Goal: Check status: Check status

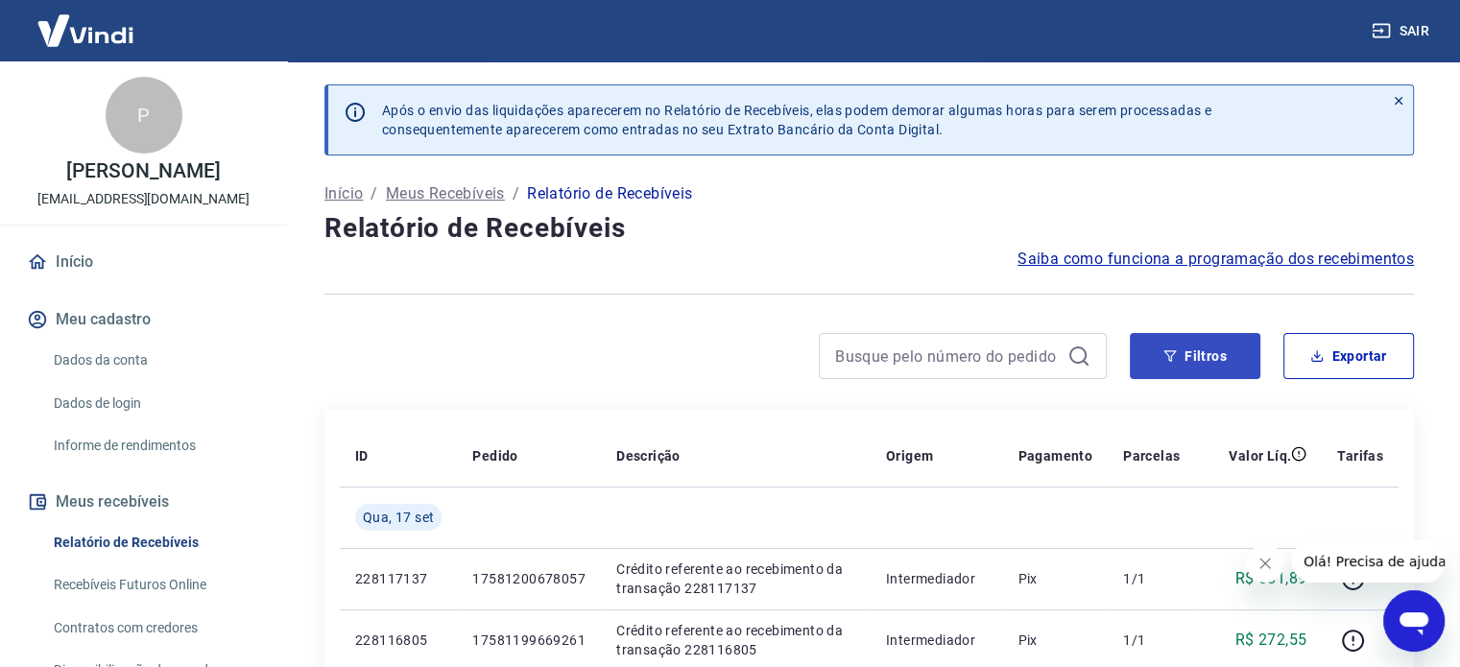
scroll to position [96, 0]
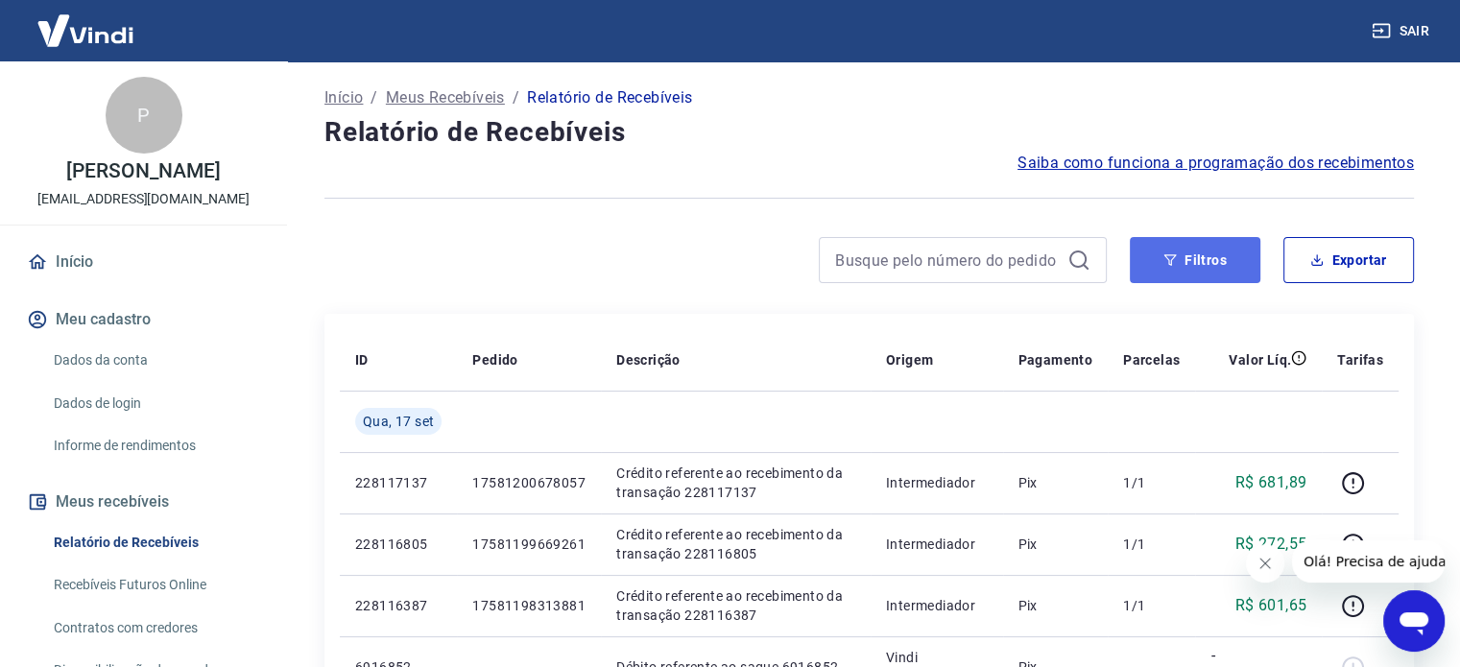
click at [1183, 279] on button "Filtros" at bounding box center [1195, 260] width 131 height 46
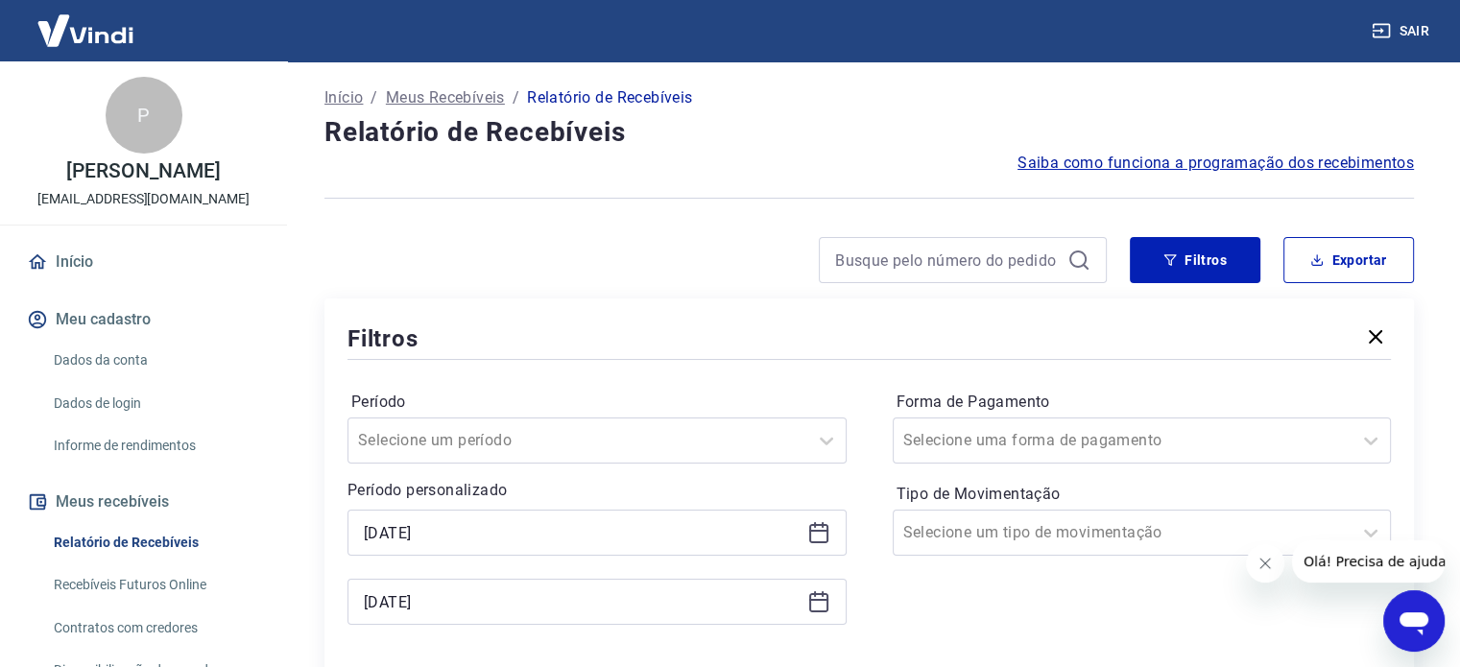
scroll to position [288, 0]
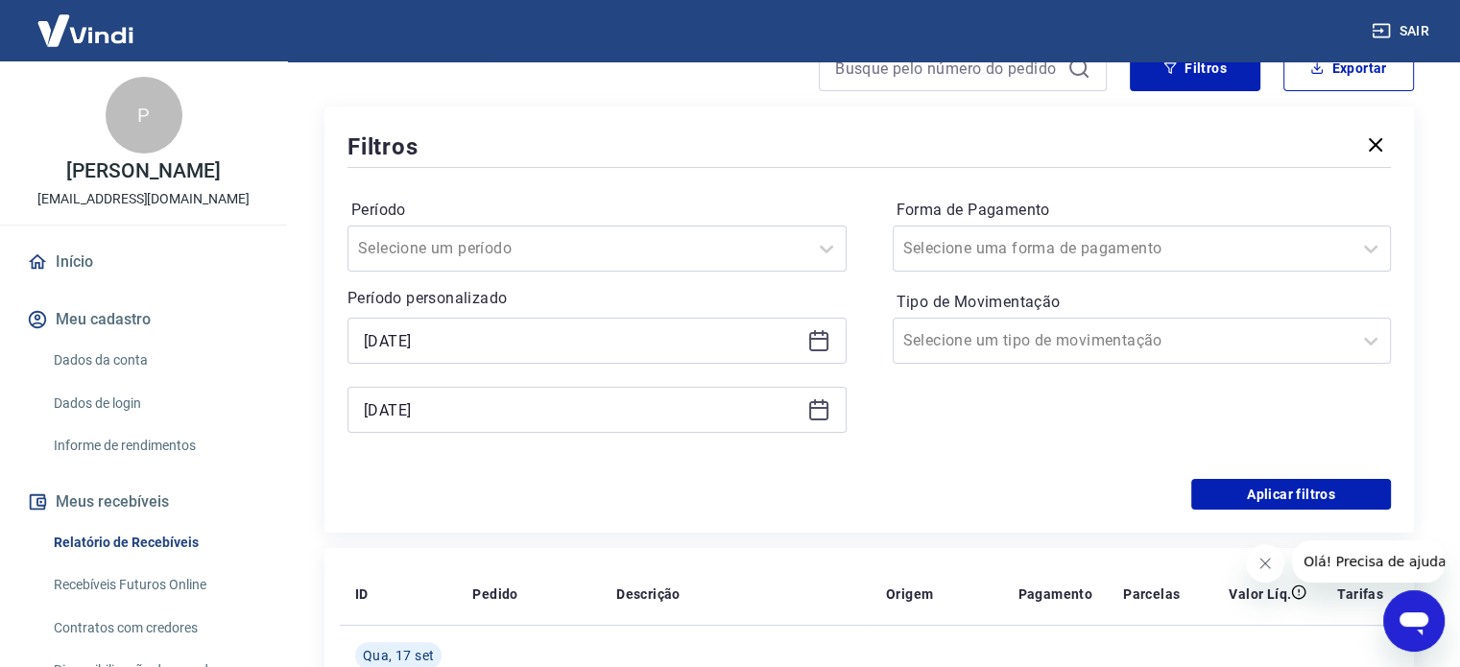
click at [822, 339] on icon at bounding box center [818, 339] width 19 height 2
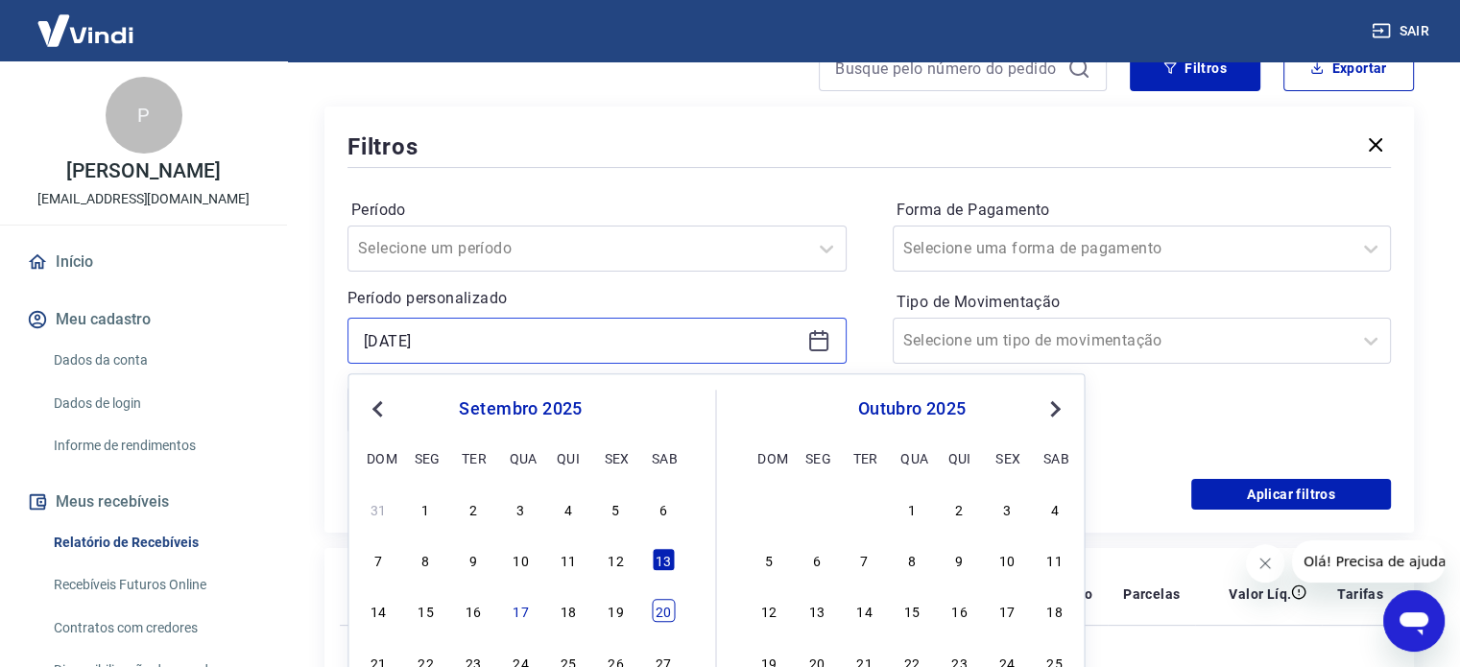
scroll to position [480, 0]
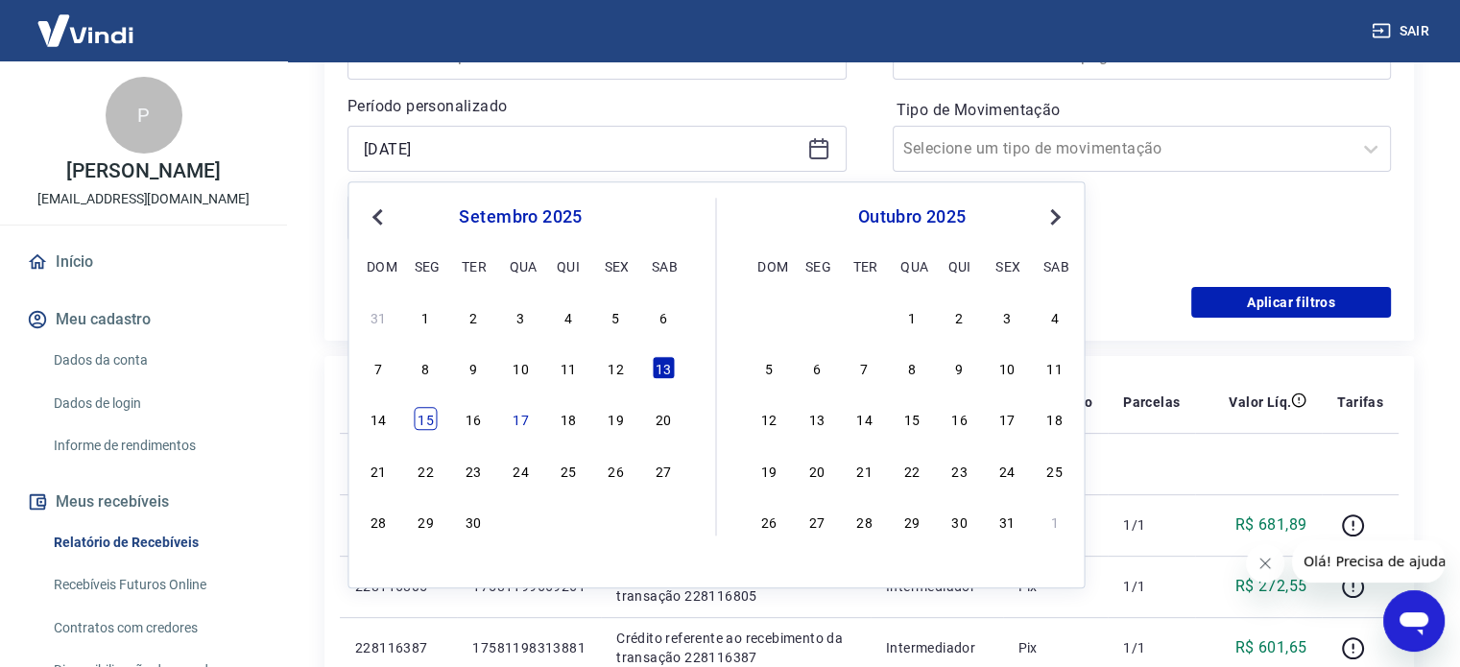
click at [429, 423] on div "15" at bounding box center [426, 419] width 23 height 23
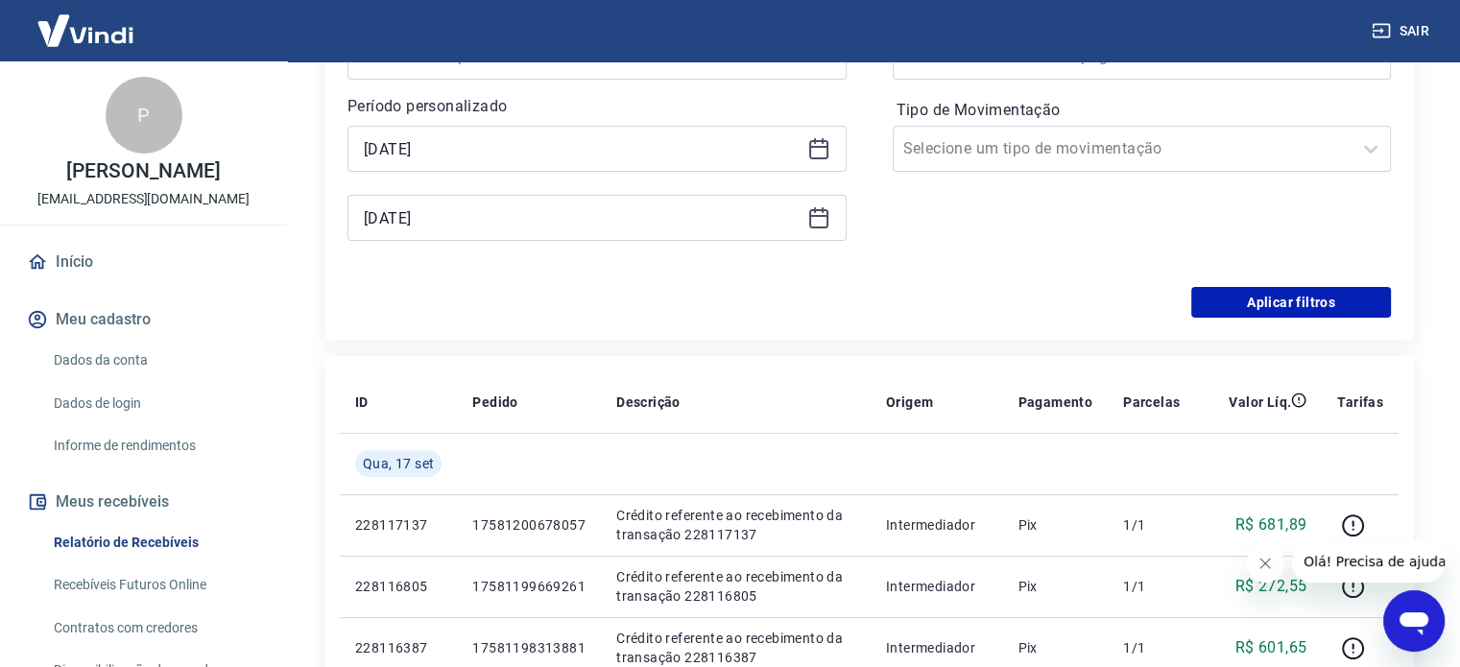
click at [802, 150] on div "[DATE]" at bounding box center [597, 149] width 499 height 46
click at [816, 151] on icon at bounding box center [818, 148] width 23 height 23
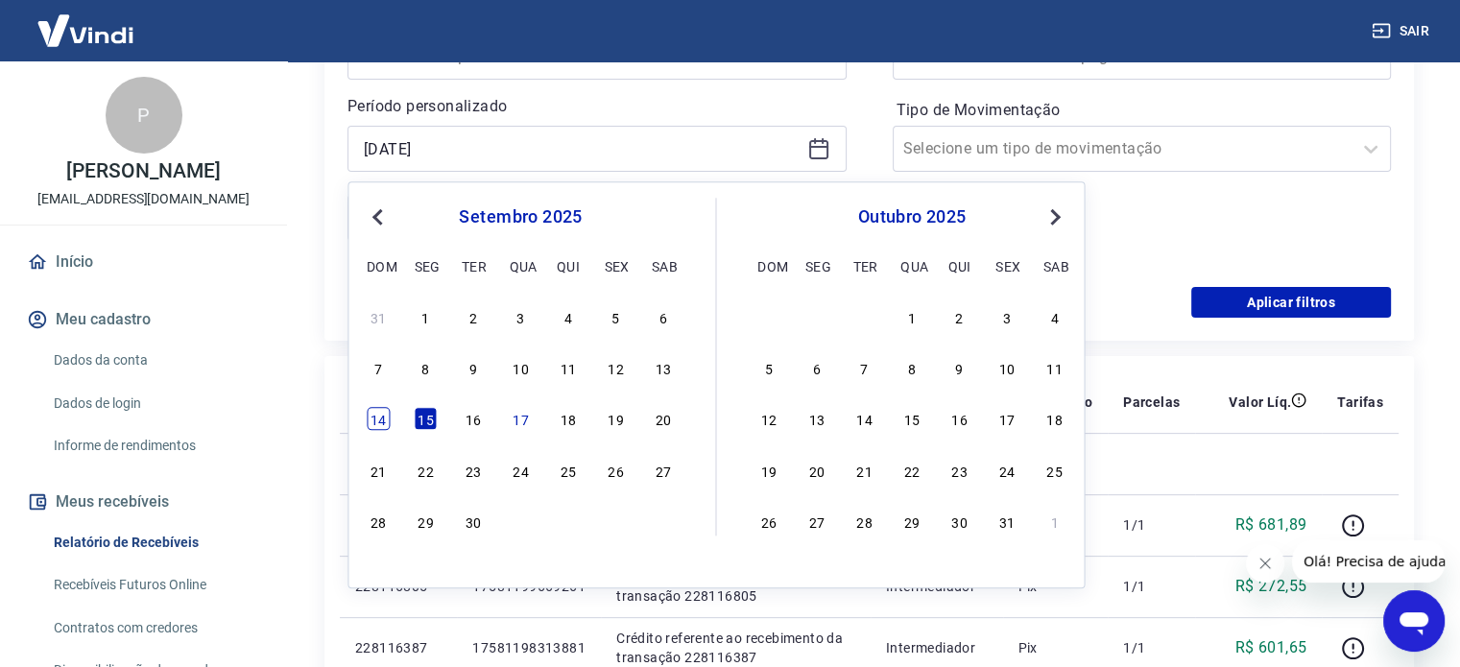
click at [376, 418] on div "14" at bounding box center [378, 419] width 23 height 23
type input "[DATE]"
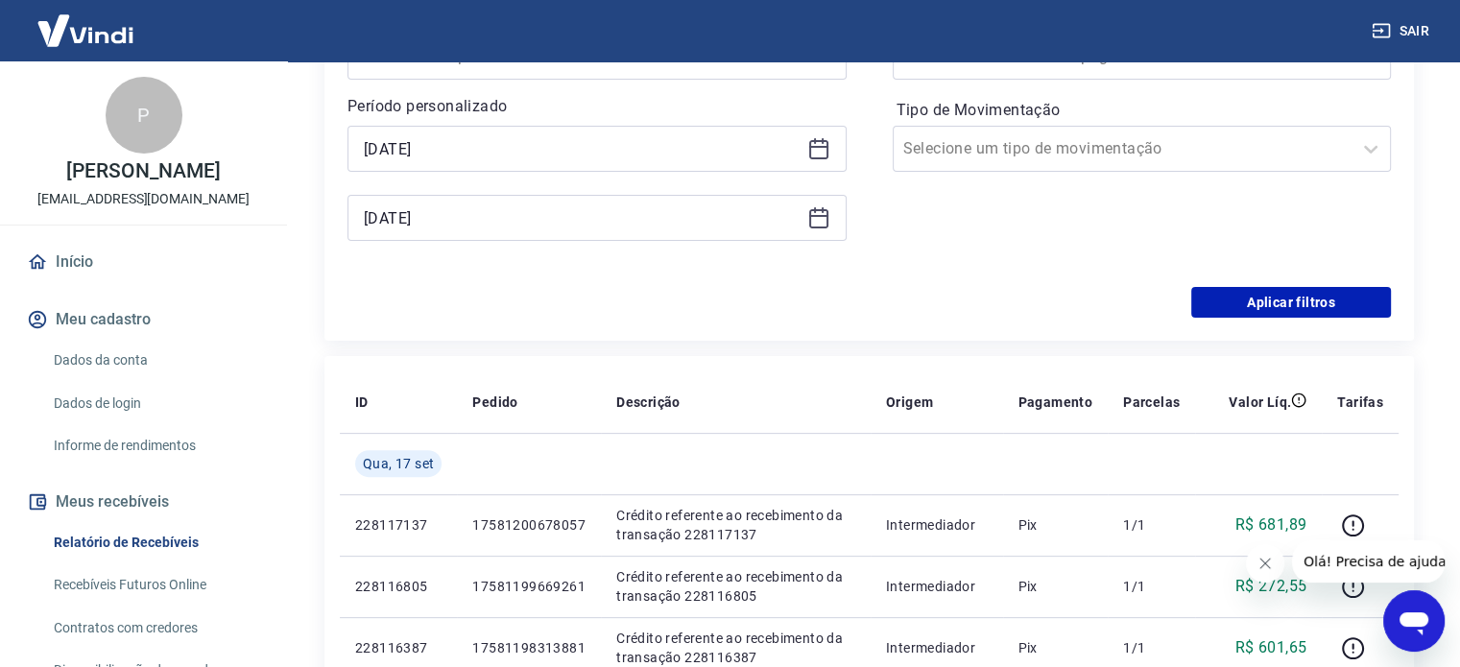
click at [815, 221] on icon at bounding box center [818, 217] width 23 height 23
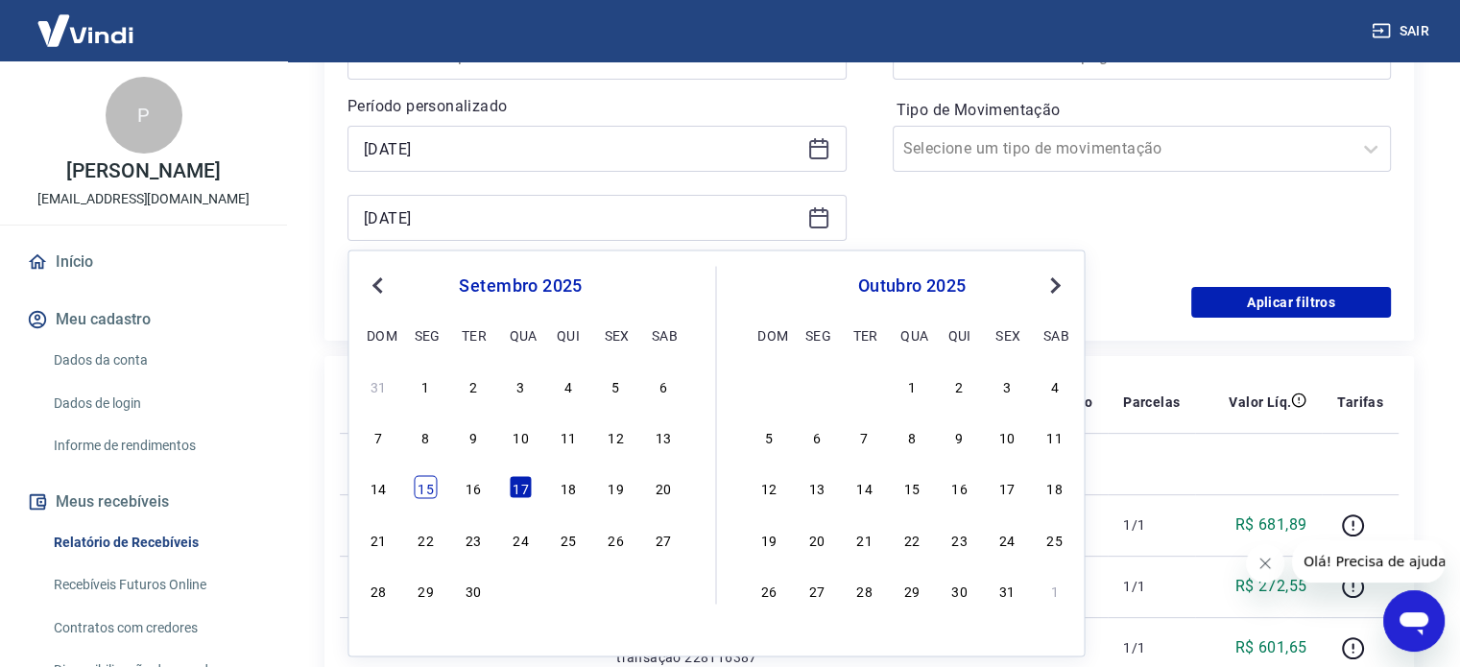
click at [426, 494] on div "15" at bounding box center [426, 487] width 23 height 23
type input "[DATE]"
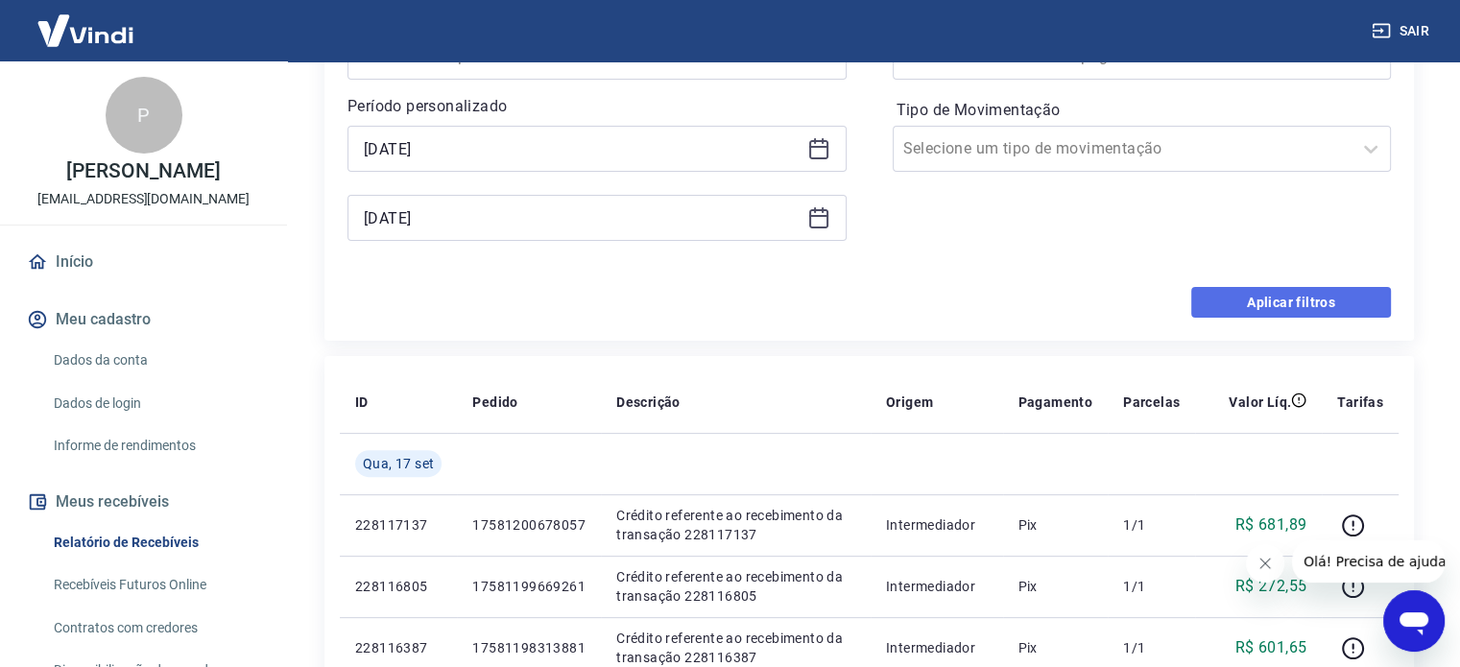
click at [1256, 299] on button "Aplicar filtros" at bounding box center [1291, 302] width 200 height 31
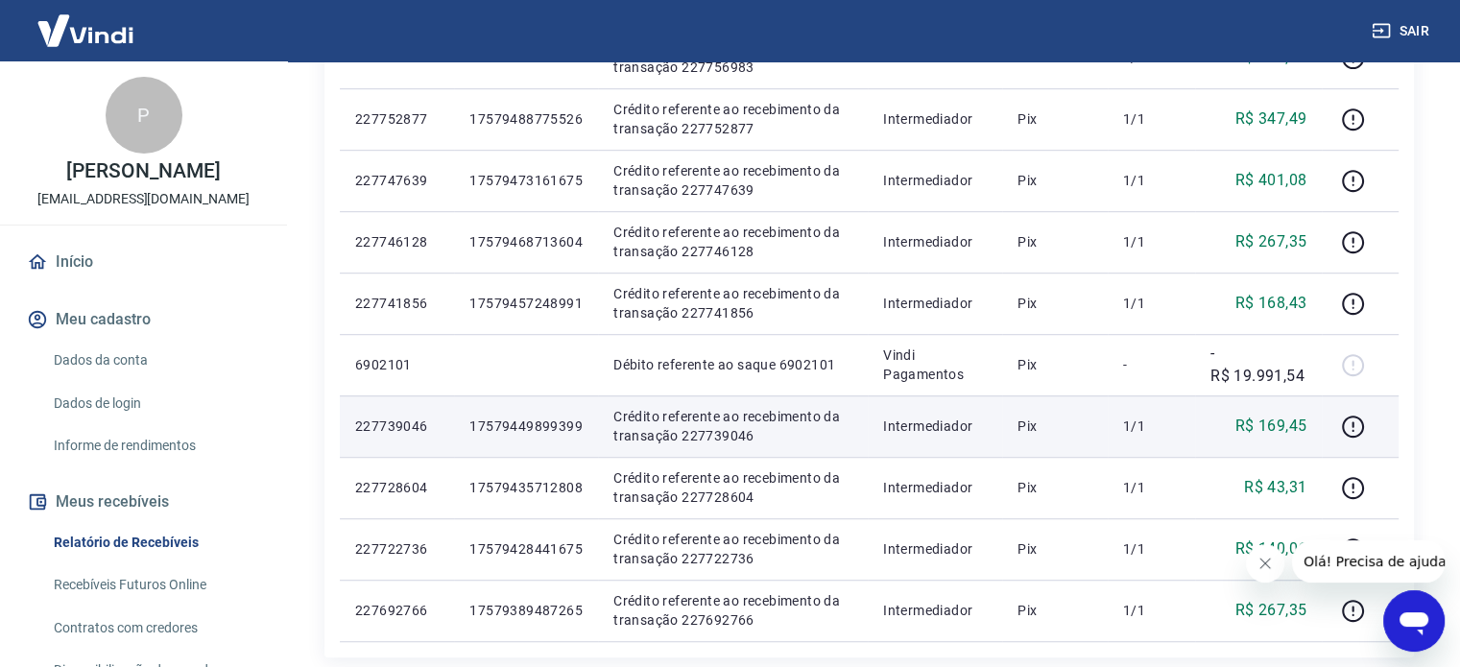
scroll to position [1328, 0]
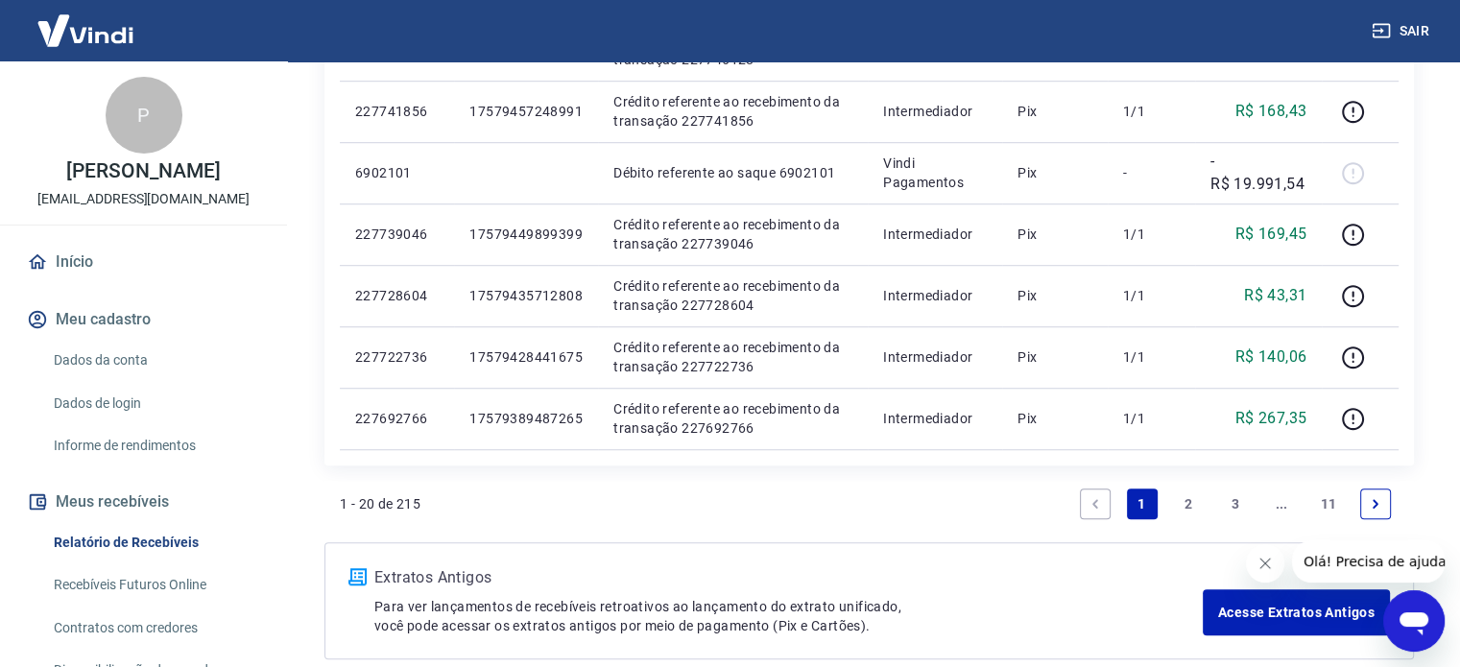
click at [1173, 488] on li "2" at bounding box center [1188, 504] width 46 height 46
click at [1182, 496] on link "2" at bounding box center [1188, 504] width 31 height 31
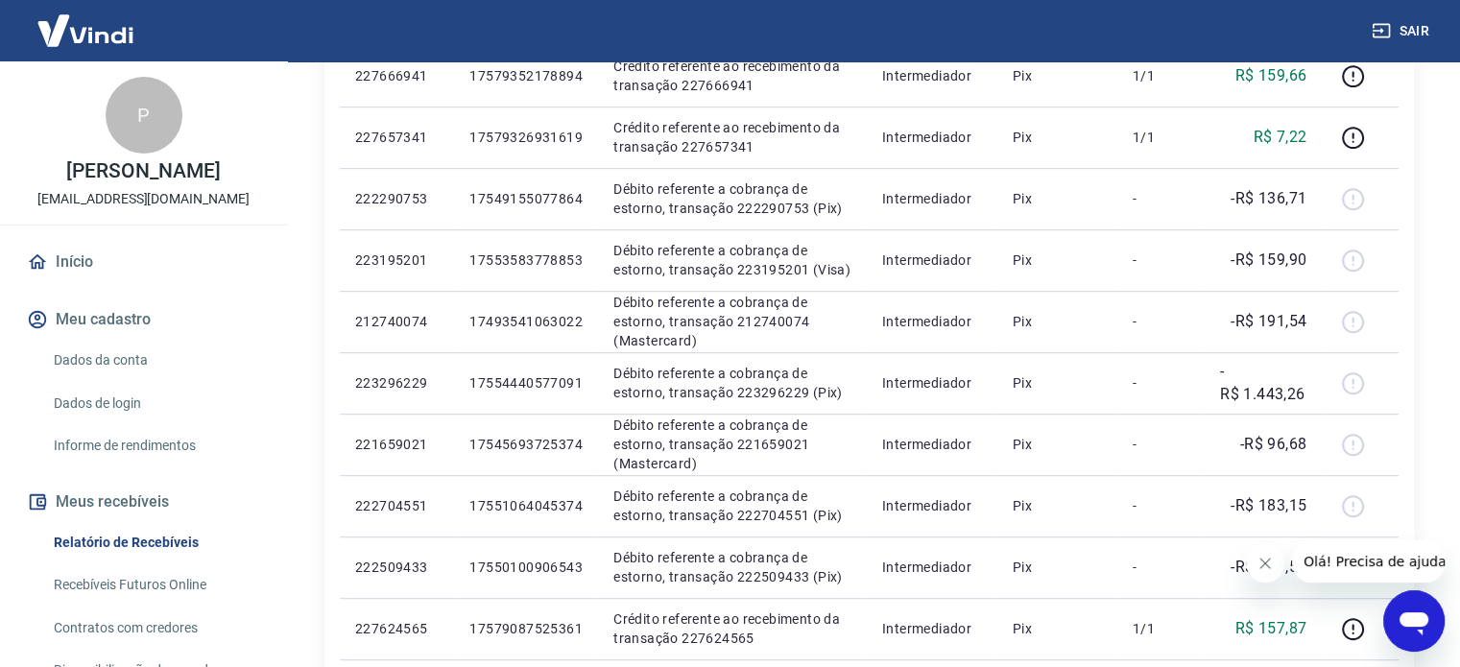
scroll to position [1424, 0]
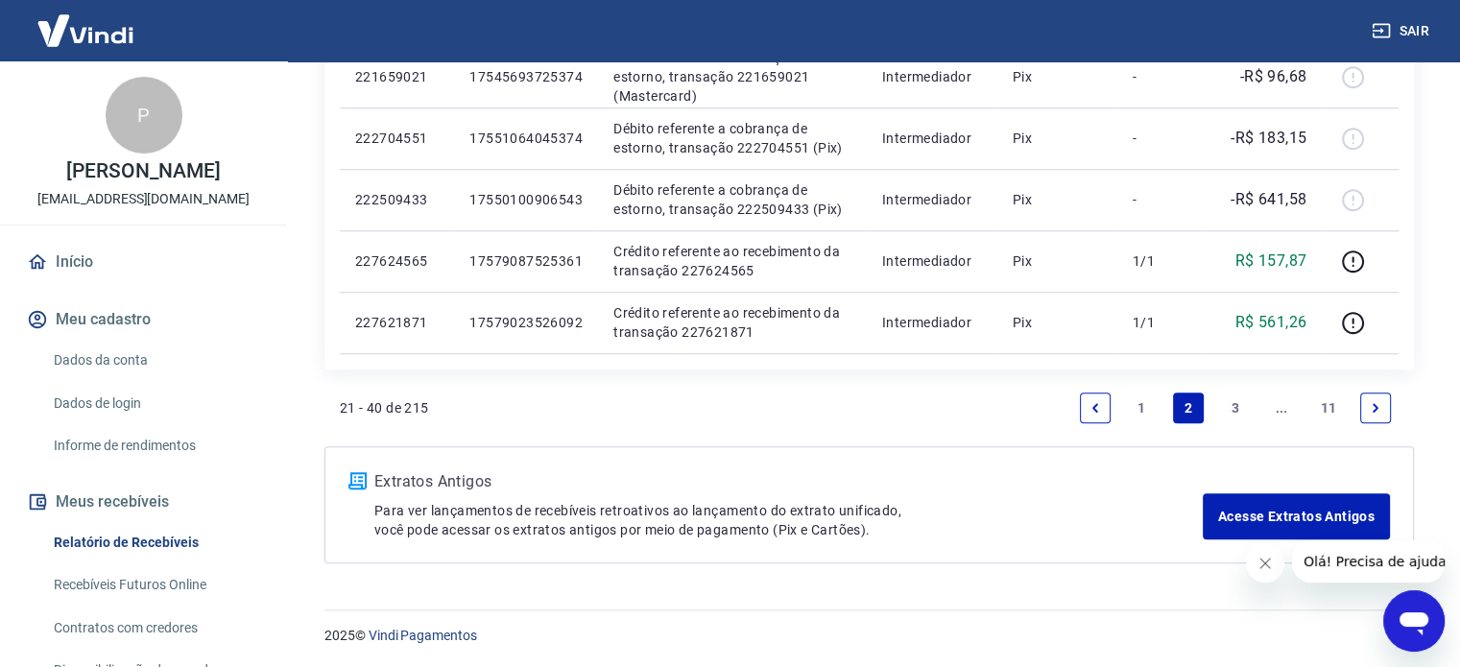
click at [1139, 402] on link "1" at bounding box center [1142, 408] width 31 height 31
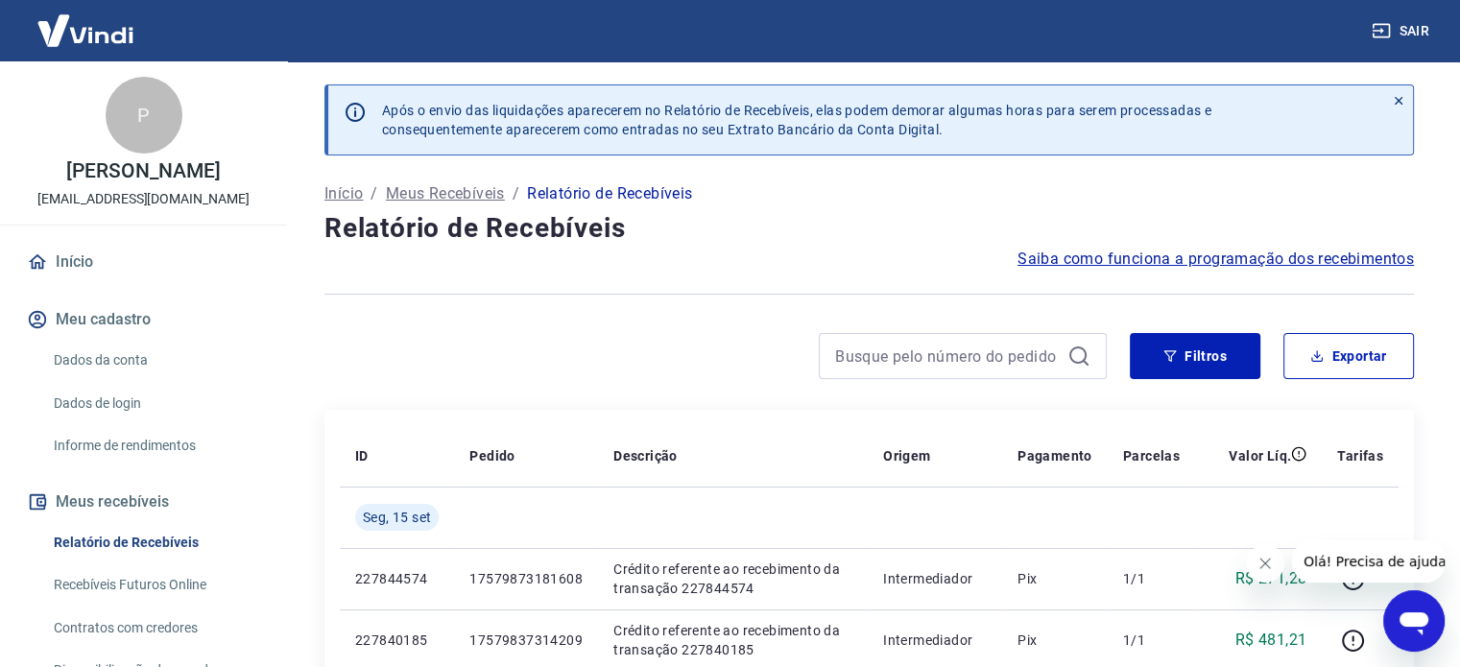
scroll to position [192, 0]
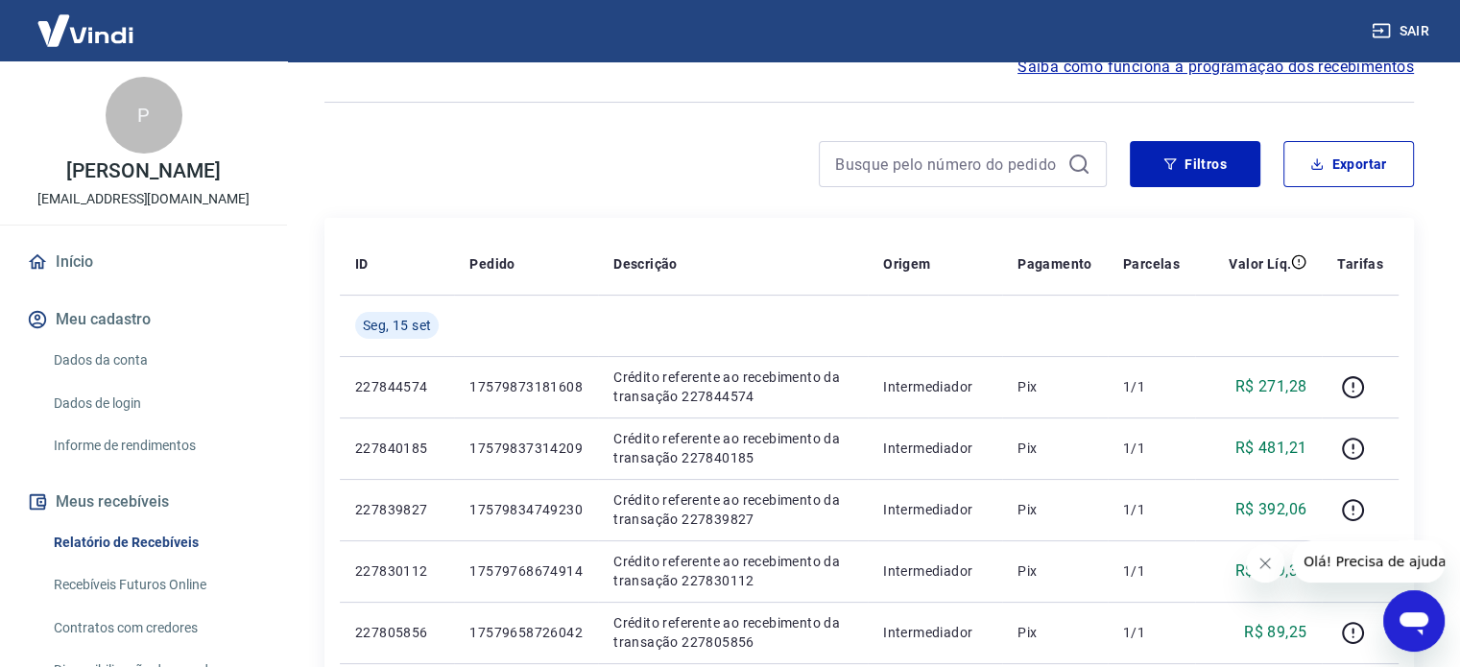
click at [1253, 561] on button "Fechar mensagem da empresa" at bounding box center [1265, 563] width 38 height 38
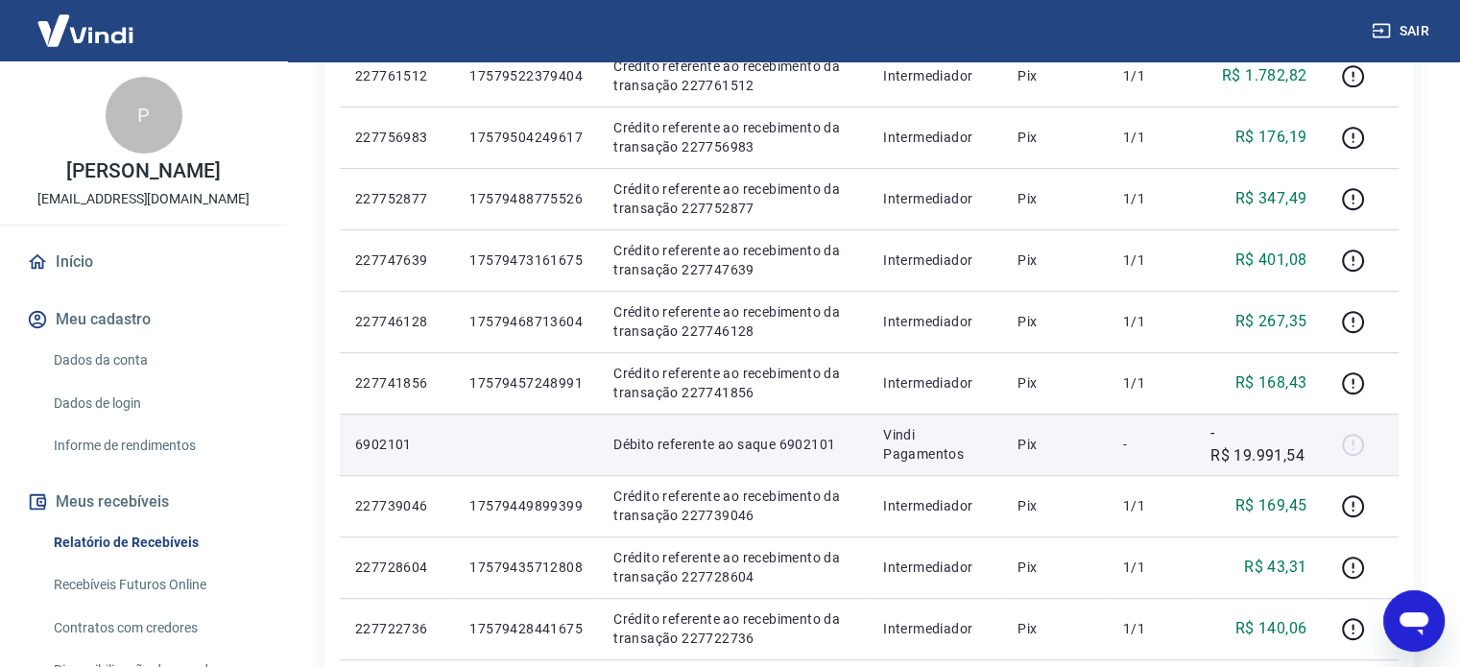
scroll to position [1424, 0]
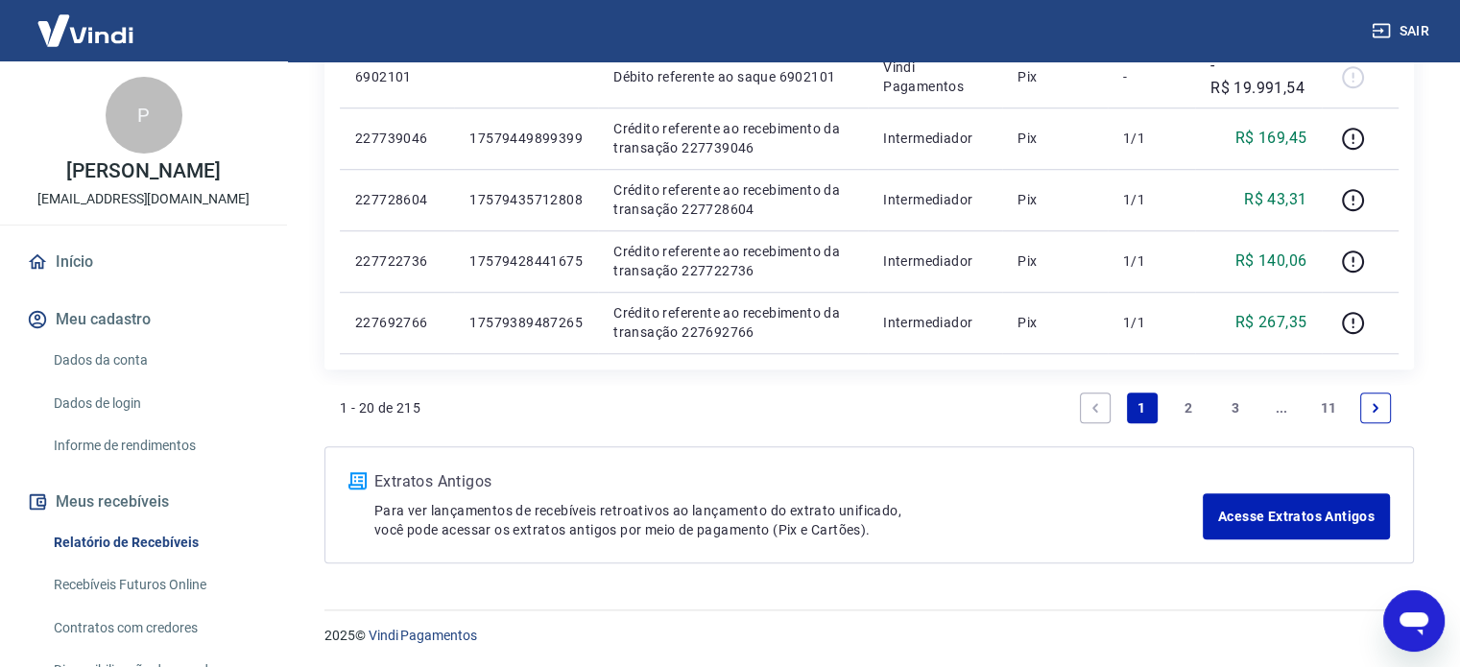
click at [1193, 399] on link "2" at bounding box center [1188, 408] width 31 height 31
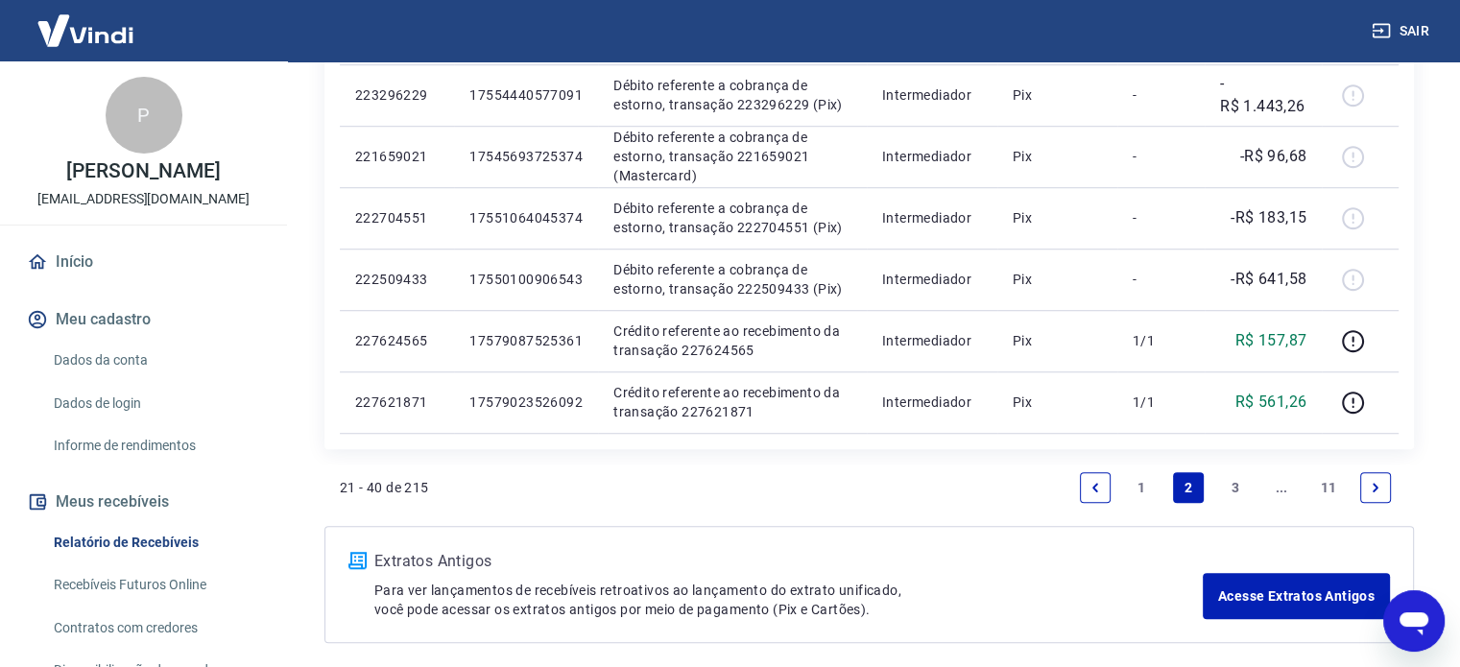
scroll to position [1424, 0]
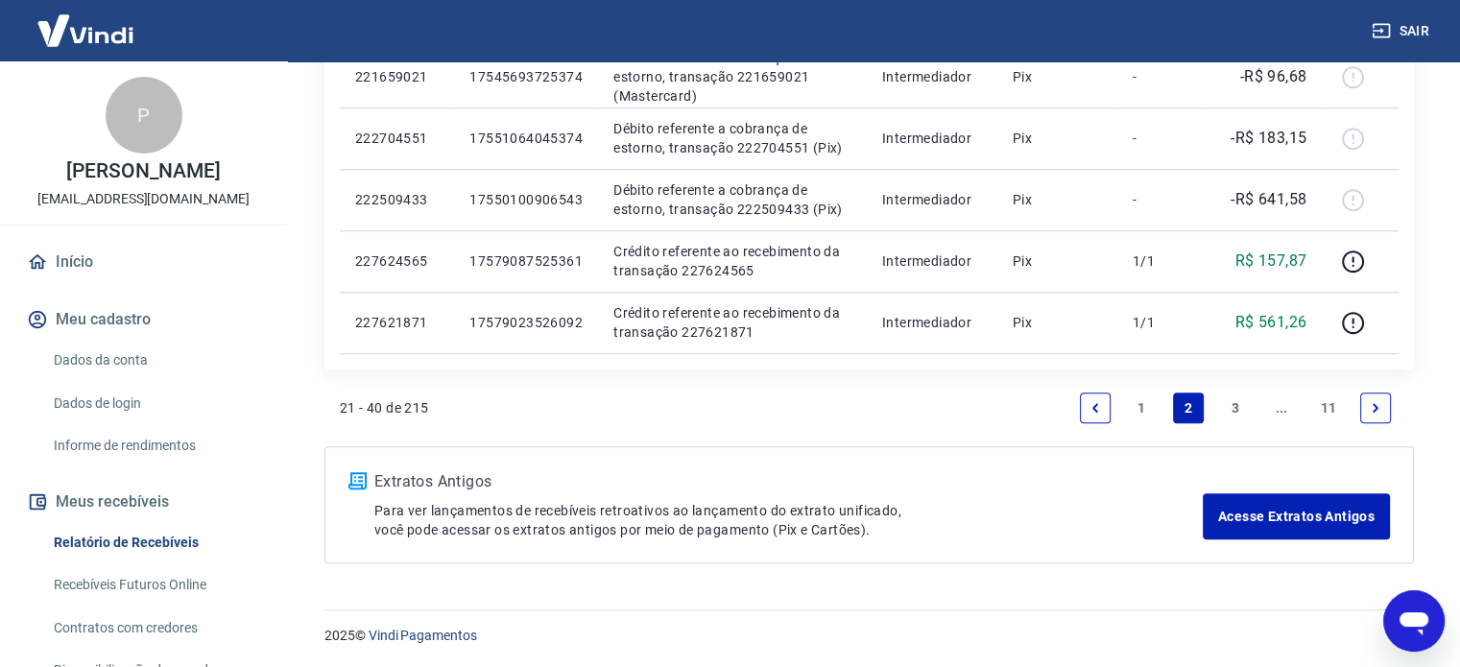
click at [1236, 405] on link "3" at bounding box center [1235, 408] width 31 height 31
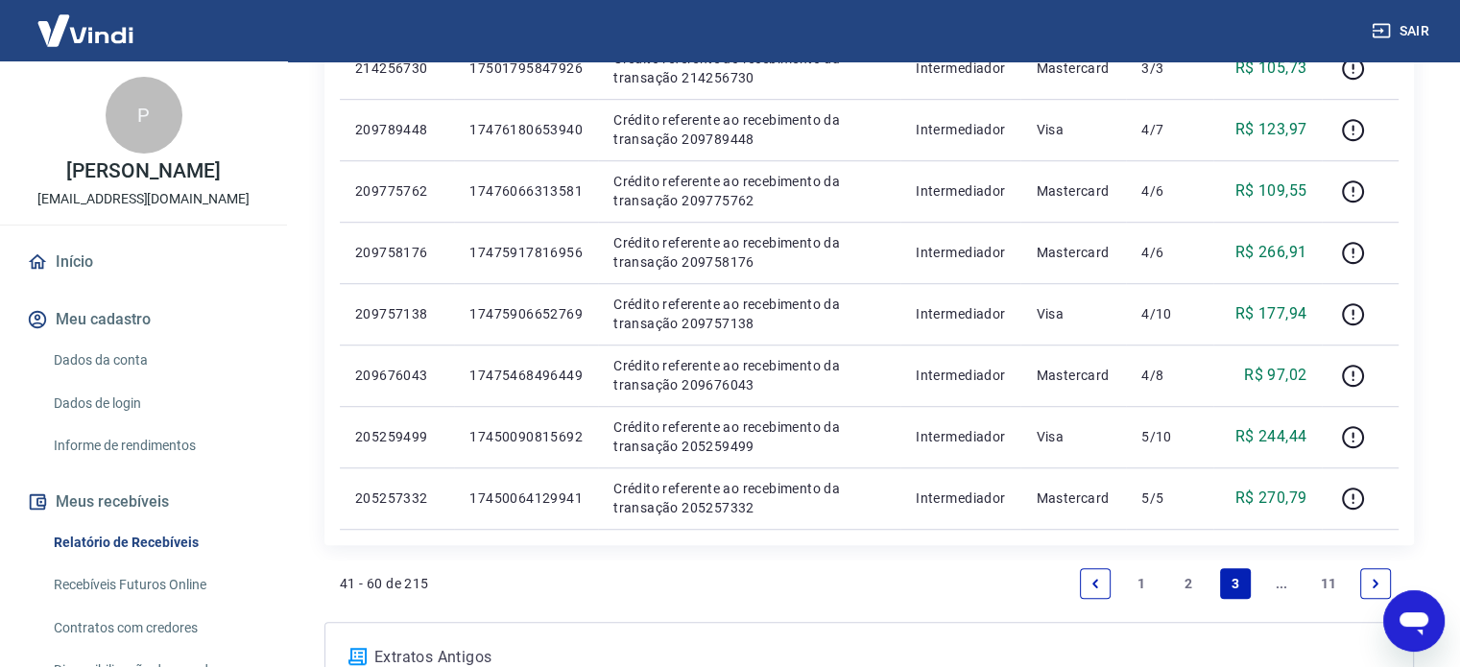
scroll to position [1424, 0]
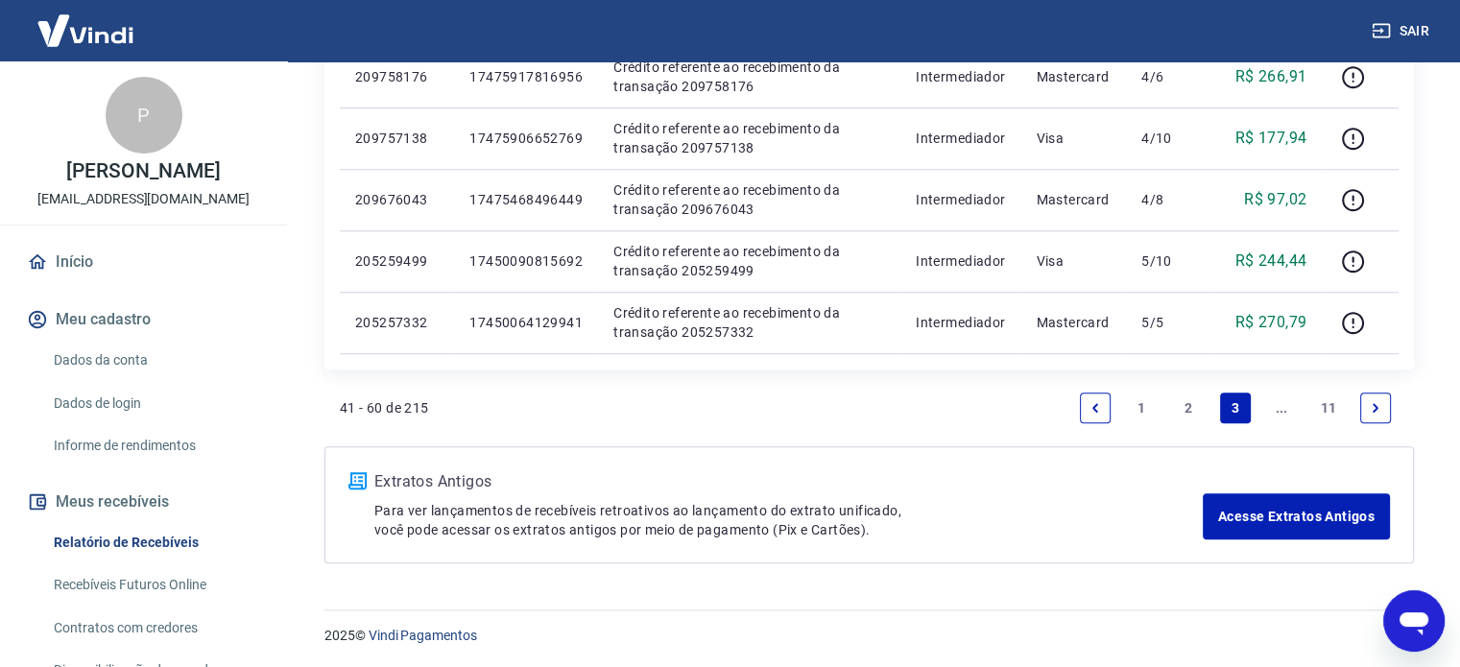
click at [1127, 410] on link "1" at bounding box center [1142, 408] width 31 height 31
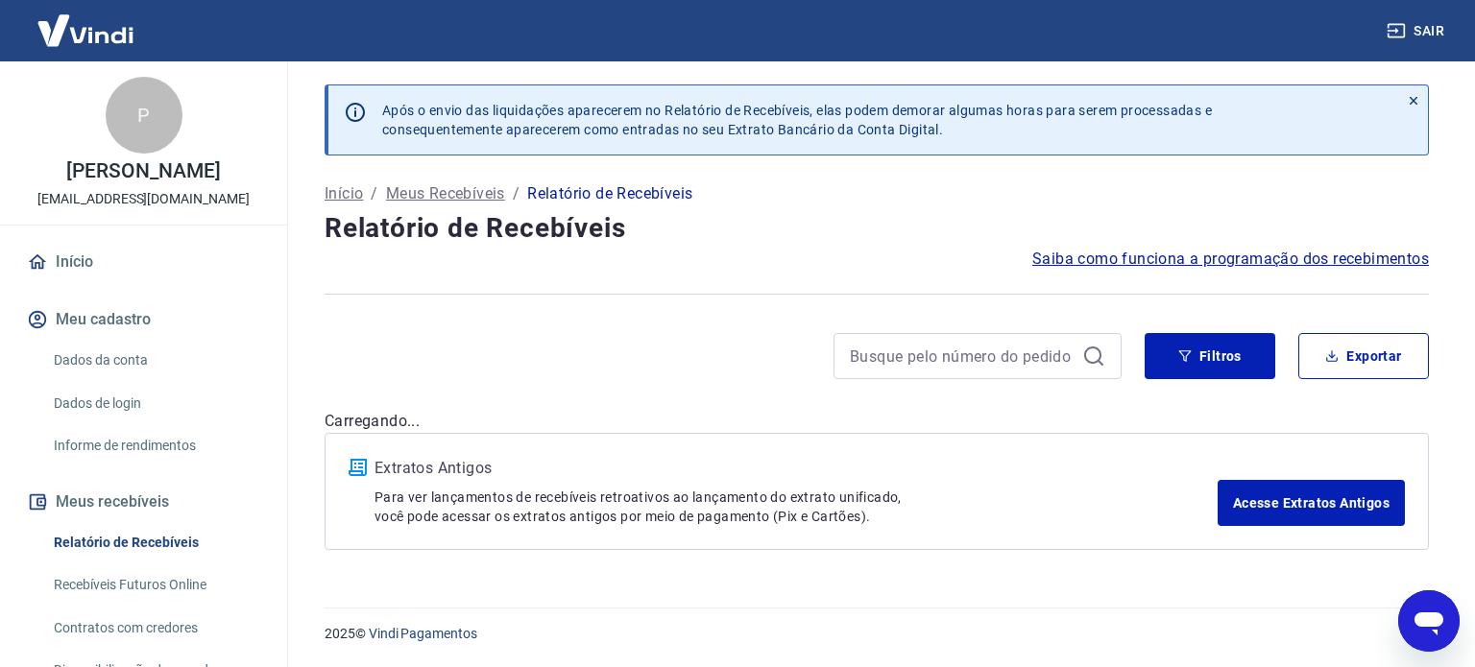
click at [1138, 403] on div "Após o envio das liquidações aparecerem no Relatório de Recebíveis, elas podem …" at bounding box center [876, 322] width 1150 height 523
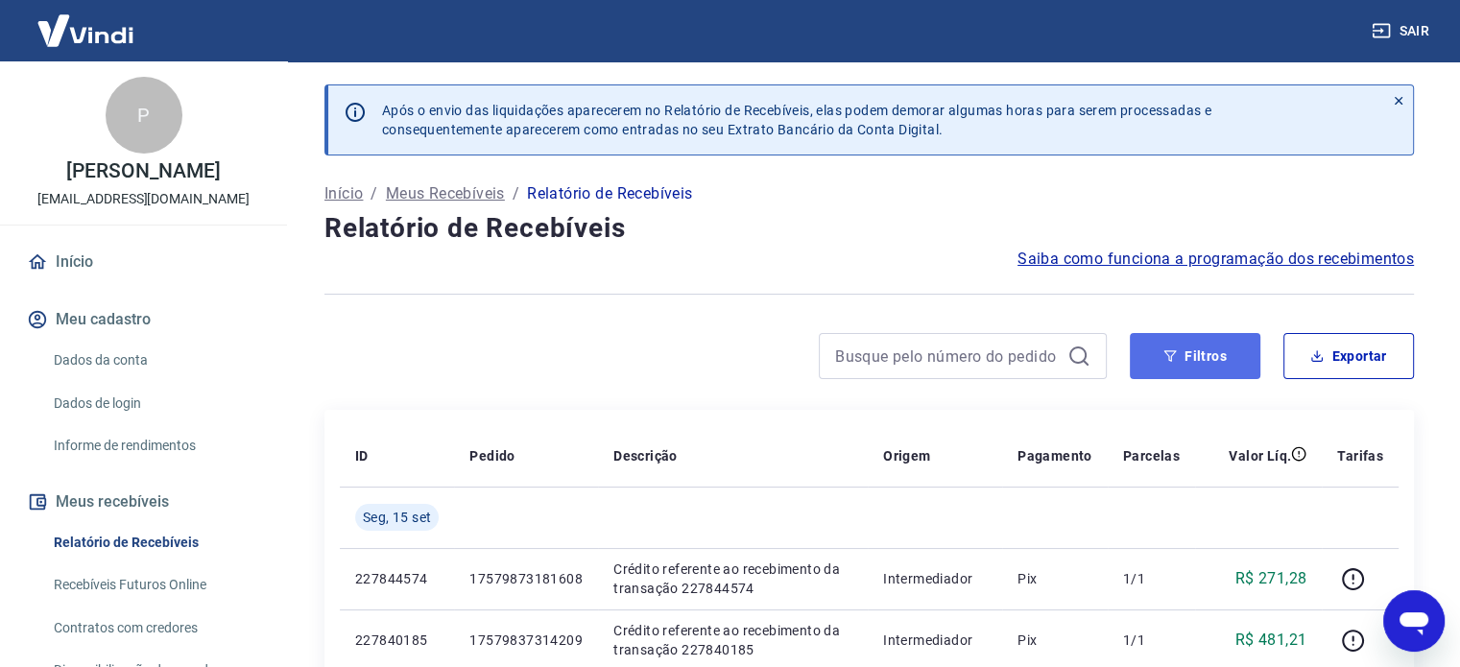
click at [1213, 341] on button "Filtros" at bounding box center [1195, 356] width 131 height 46
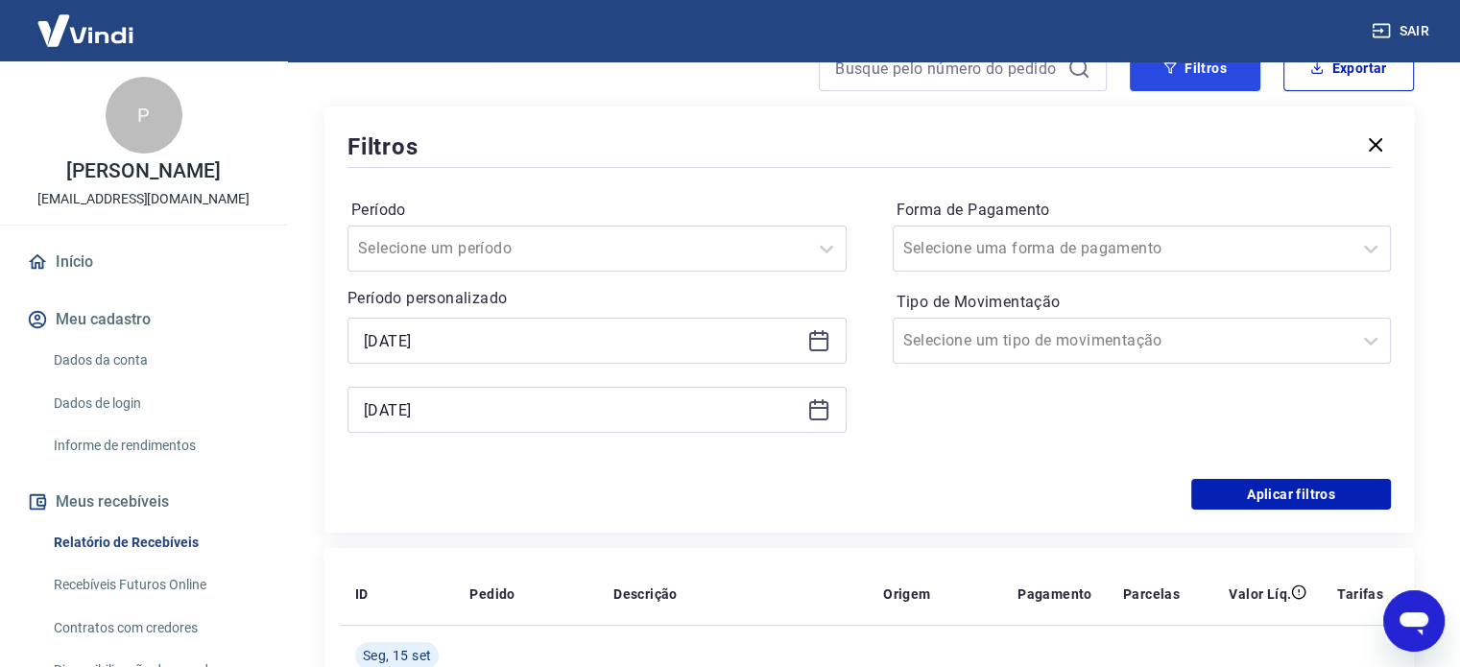
scroll to position [384, 0]
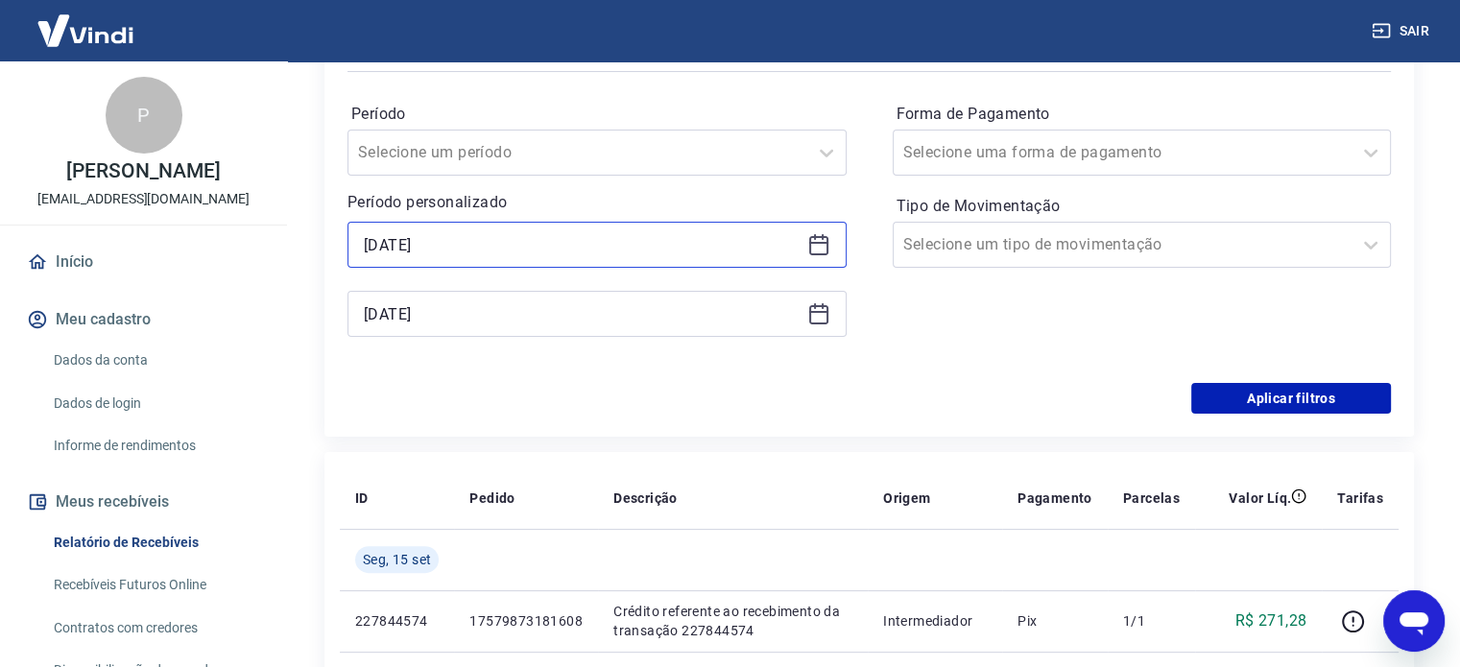
click at [476, 251] on input "[DATE]" at bounding box center [582, 244] width 436 height 29
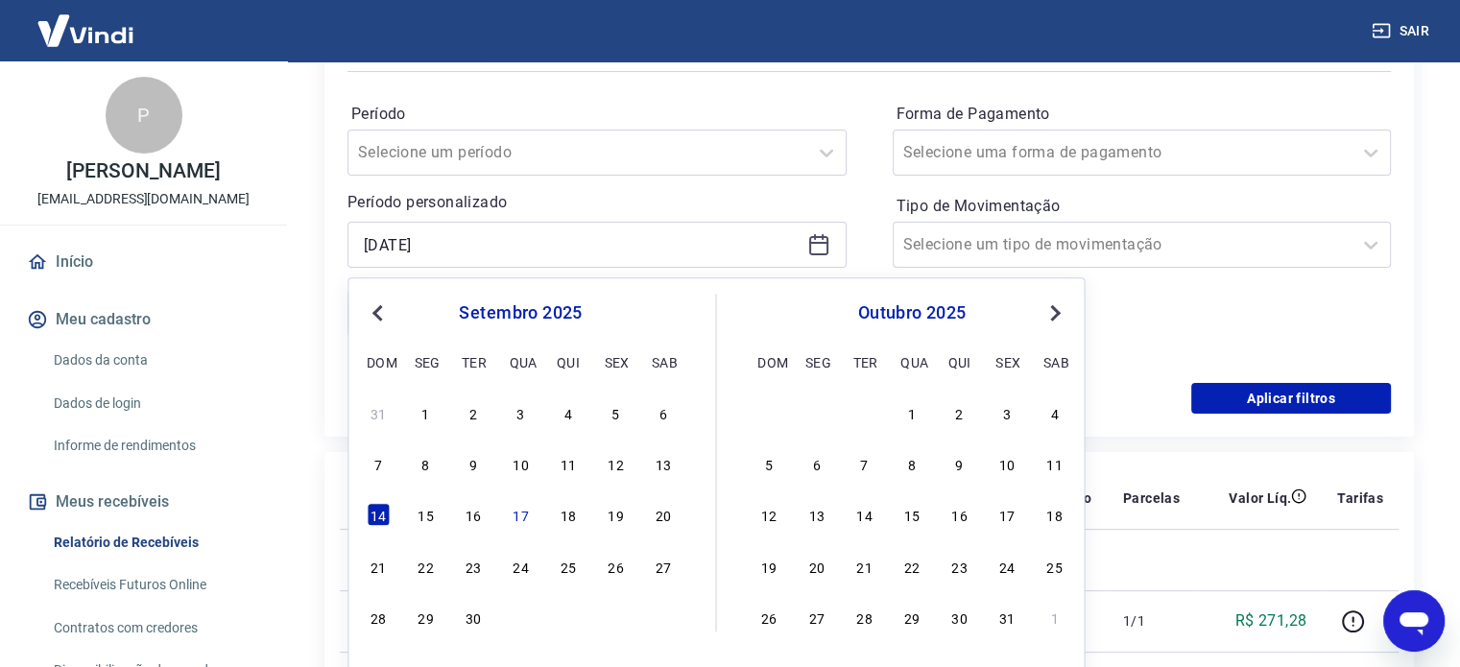
click at [452, 510] on div "14 15 16 17 18 19 20" at bounding box center [520, 515] width 313 height 28
click at [469, 513] on div "16" at bounding box center [473, 515] width 23 height 23
type input "[DATE]"
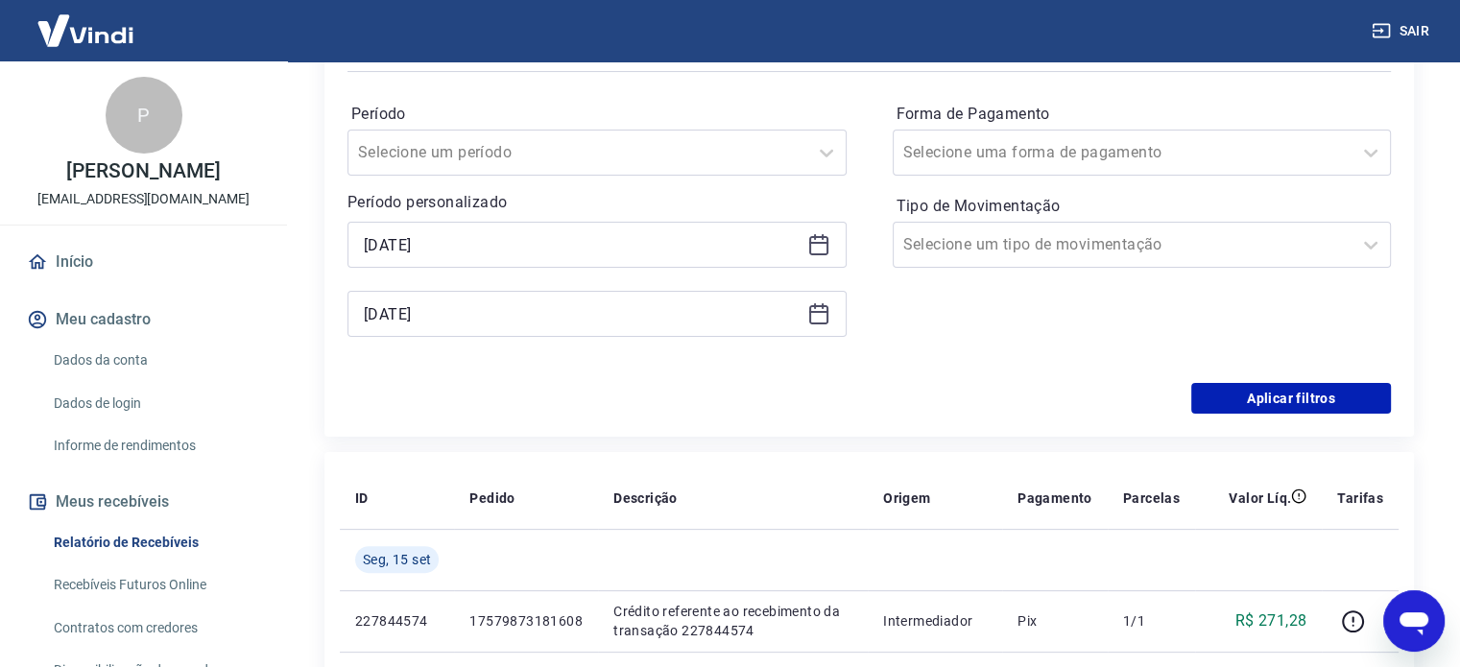
click at [825, 319] on icon at bounding box center [818, 313] width 23 height 23
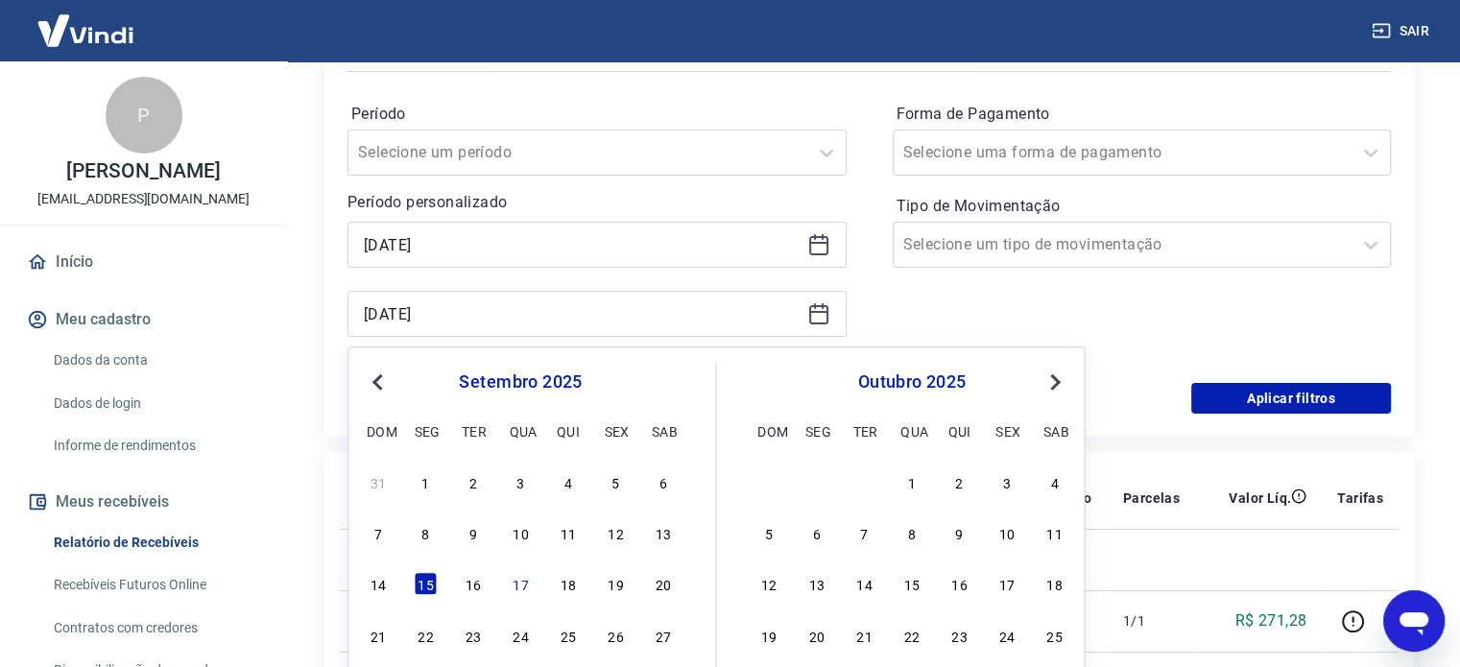
click at [489, 583] on div "14 15 16 17 18 19 20" at bounding box center [520, 584] width 313 height 28
click at [488, 583] on div "14 15 16 17 18 19 20" at bounding box center [520, 584] width 313 height 28
click at [476, 588] on div "16" at bounding box center [473, 584] width 23 height 23
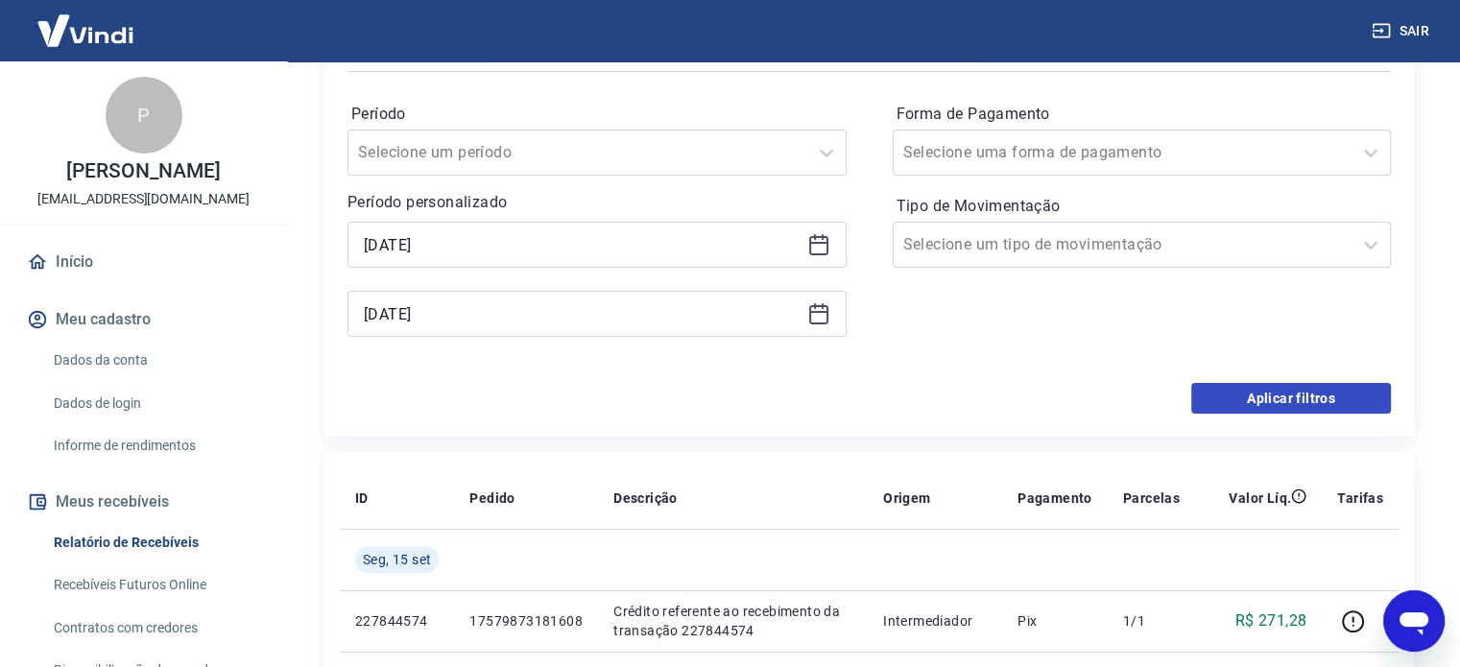
type input "[DATE]"
click at [1274, 392] on button "Aplicar filtros" at bounding box center [1291, 398] width 200 height 31
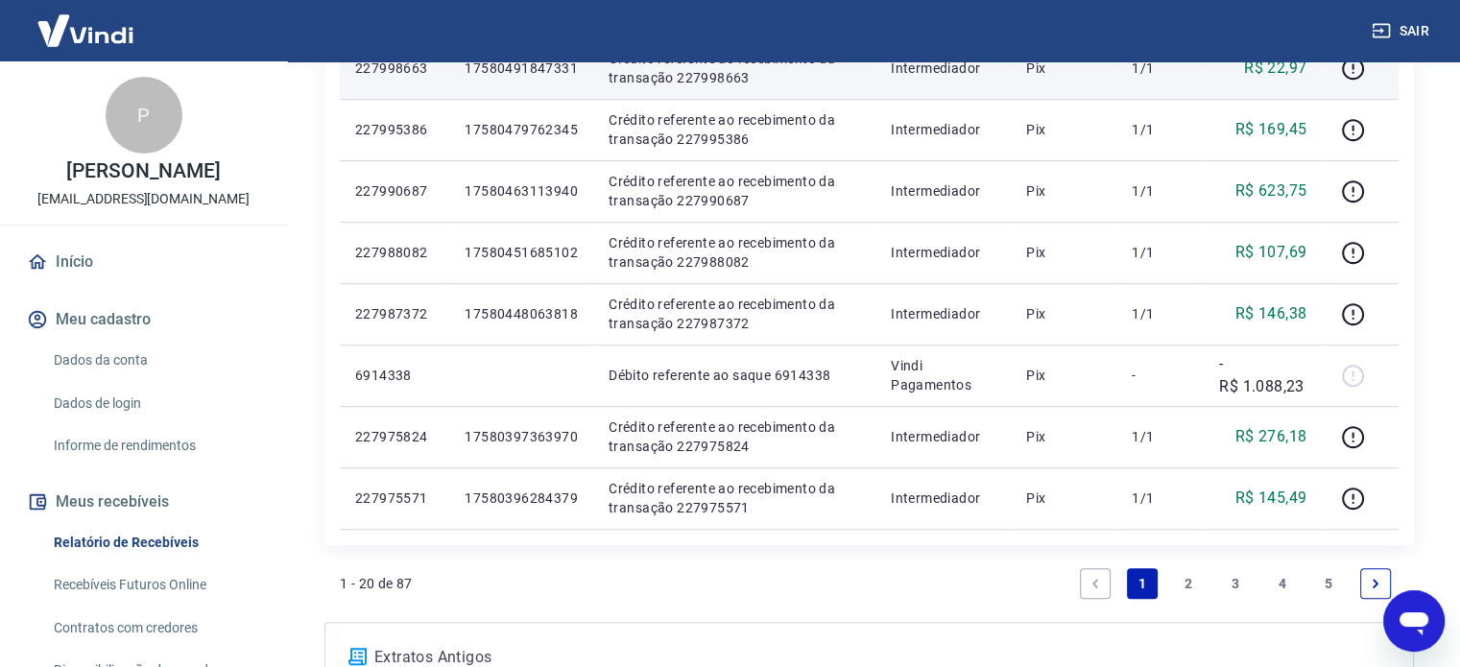
scroll to position [1344, 0]
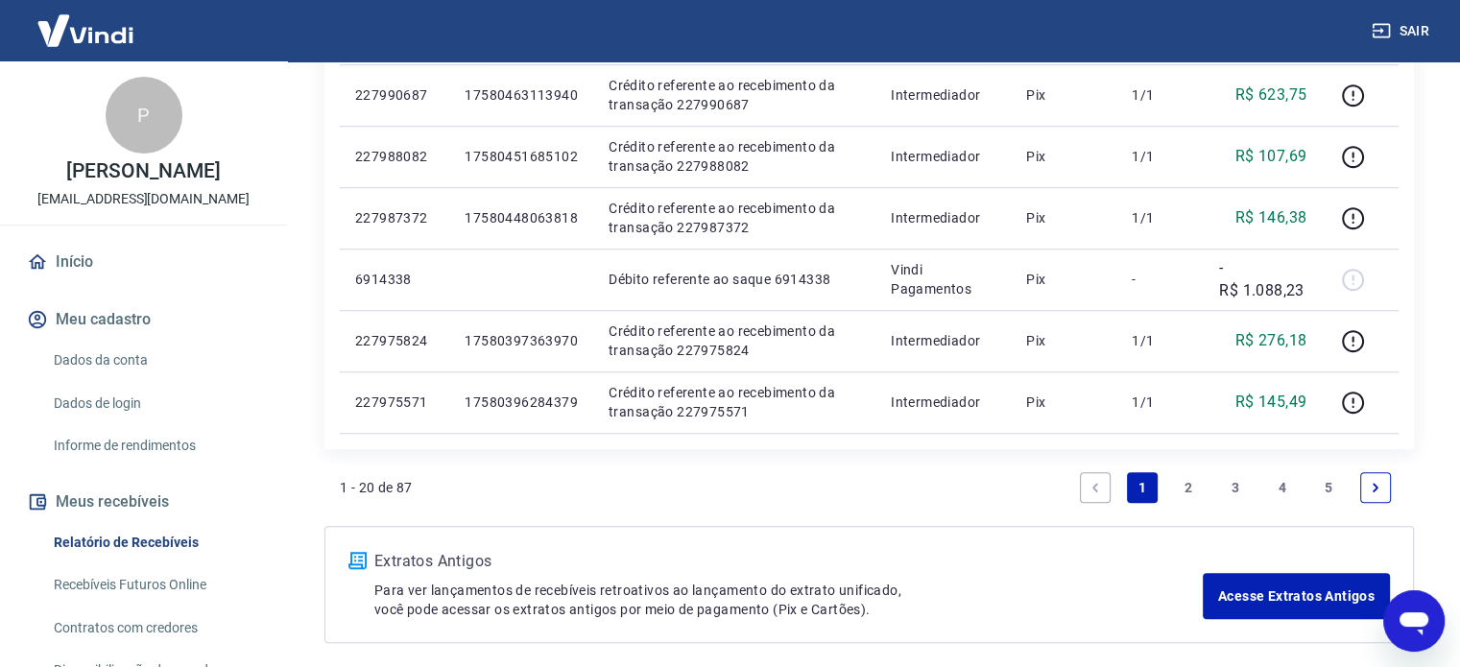
click at [1188, 491] on link "2" at bounding box center [1188, 487] width 31 height 31
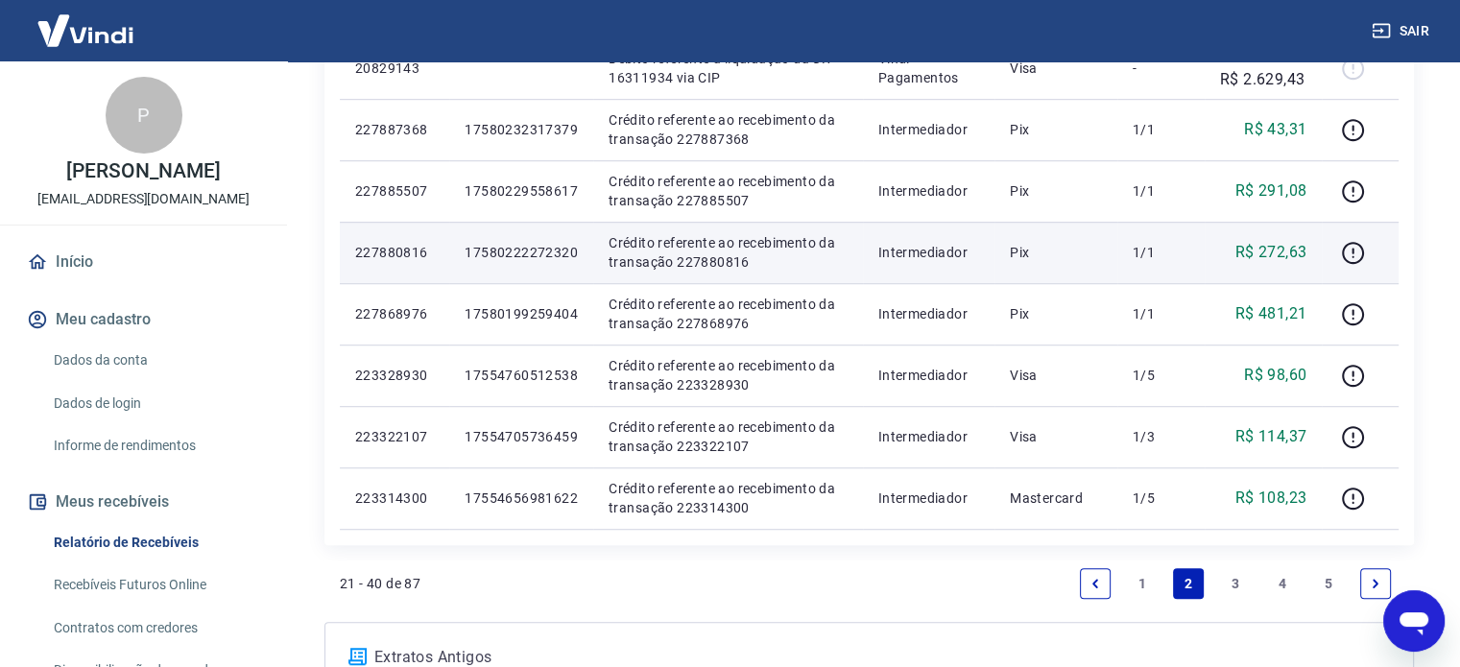
scroll to position [1344, 0]
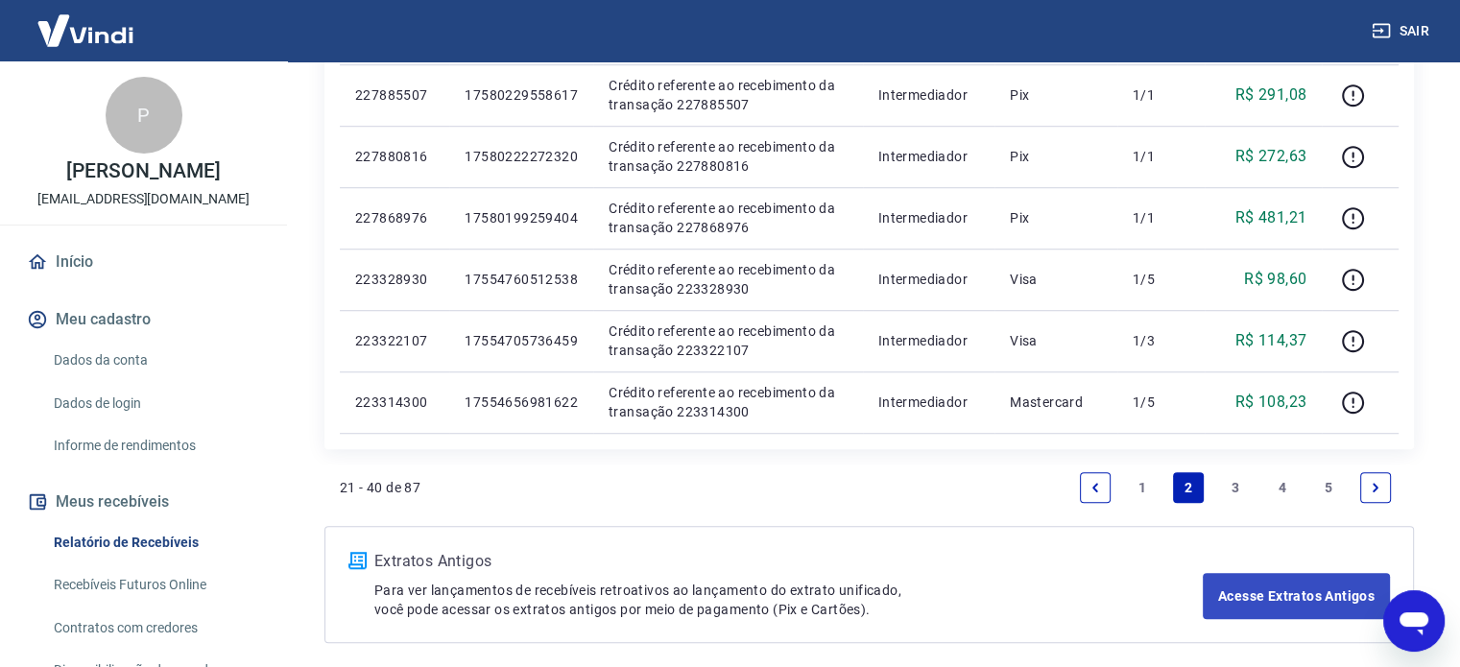
click at [1230, 483] on link "3" at bounding box center [1235, 487] width 31 height 31
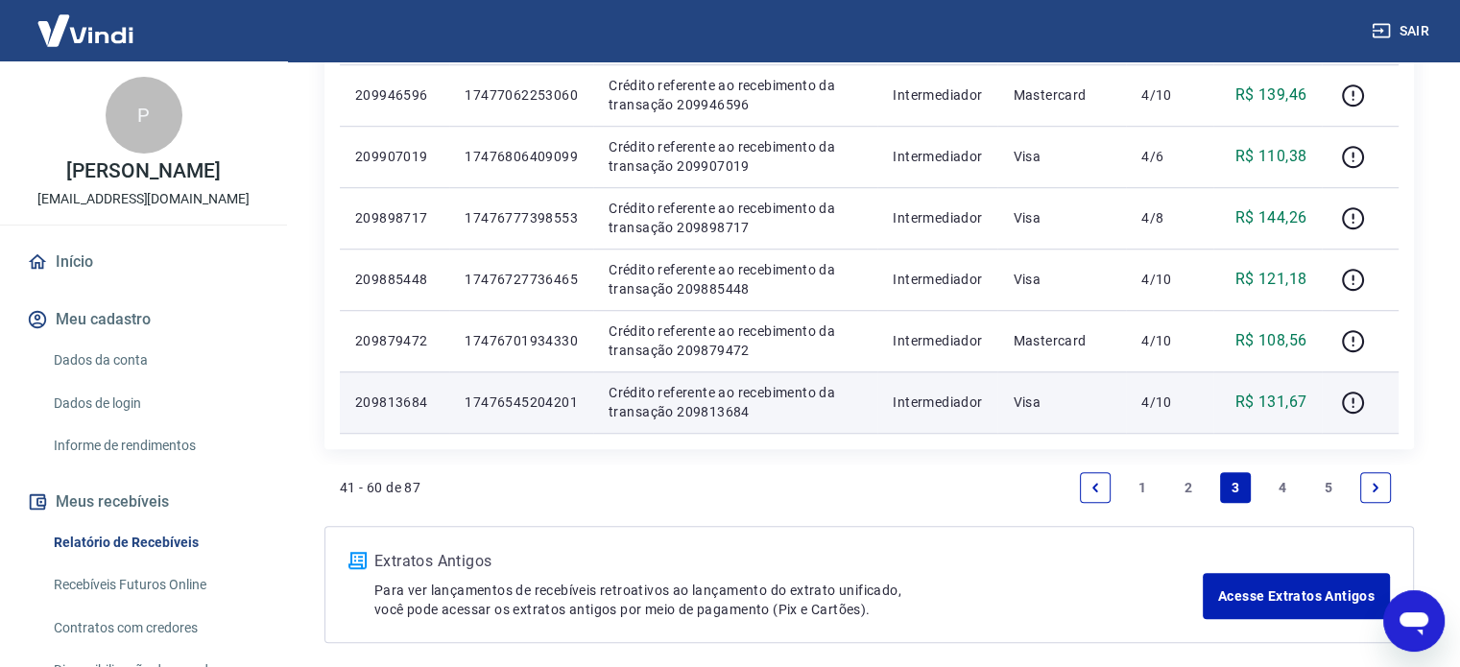
scroll to position [1424, 0]
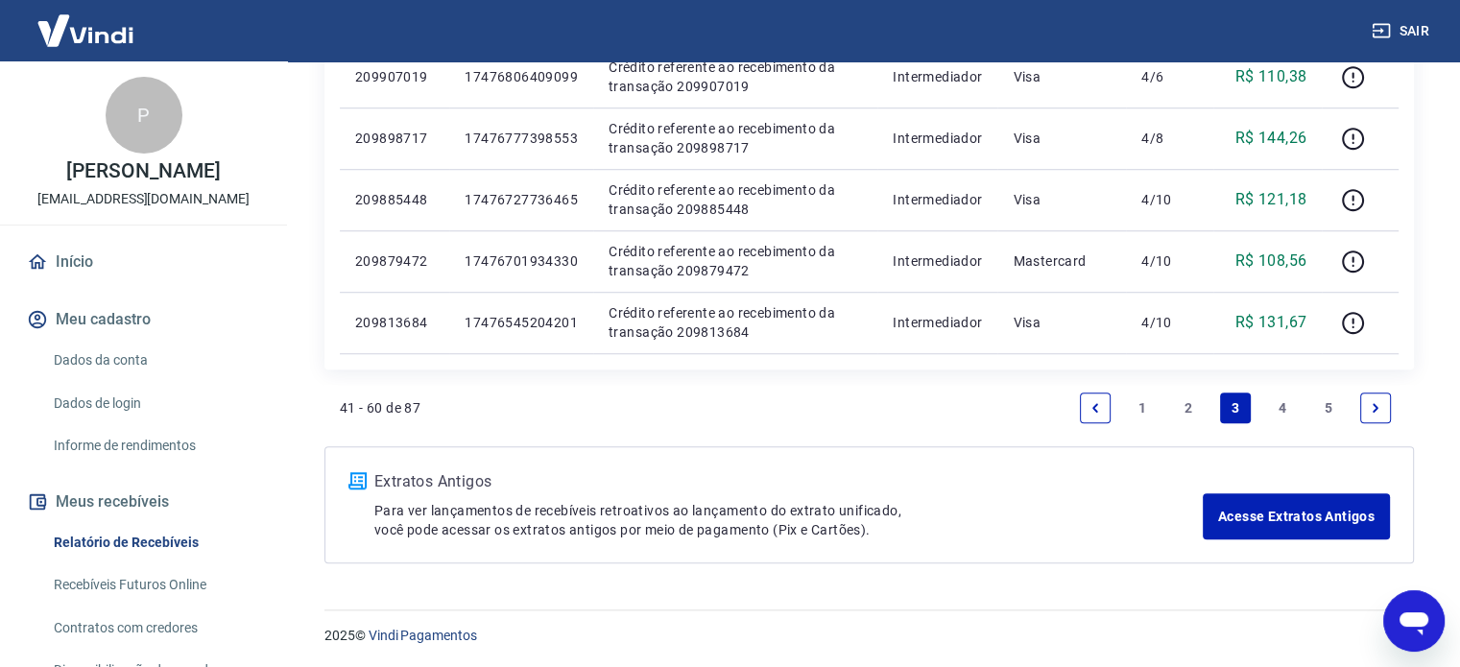
click at [1272, 401] on link "4" at bounding box center [1282, 408] width 31 height 31
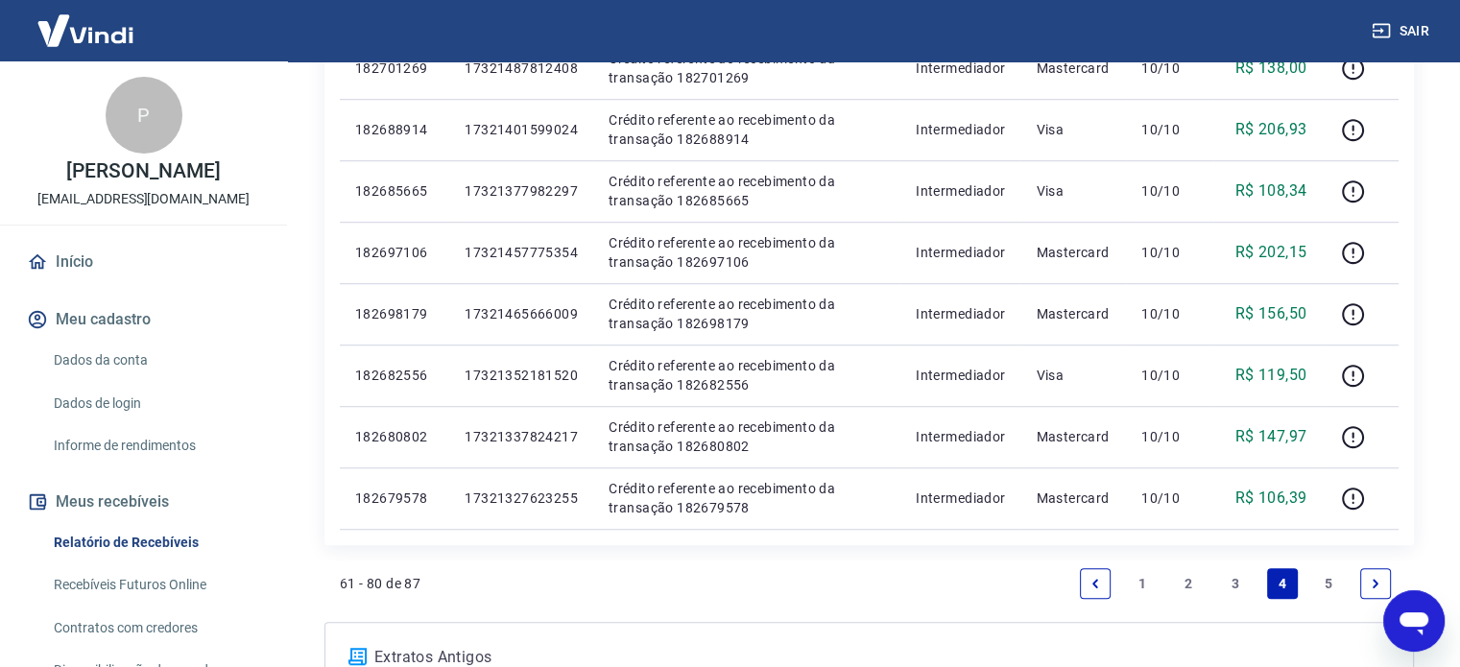
scroll to position [1424, 0]
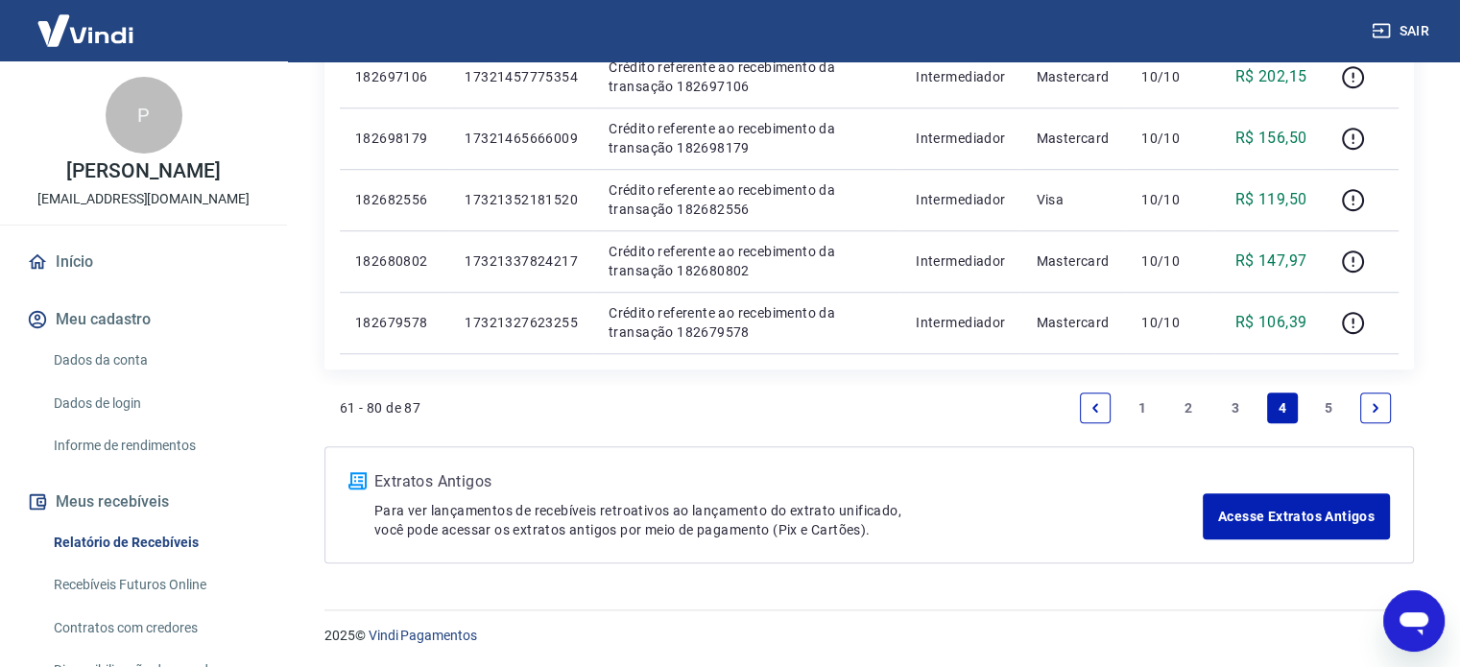
click at [1312, 406] on li "5" at bounding box center [1329, 408] width 46 height 46
click at [1328, 409] on link "5" at bounding box center [1328, 408] width 31 height 31
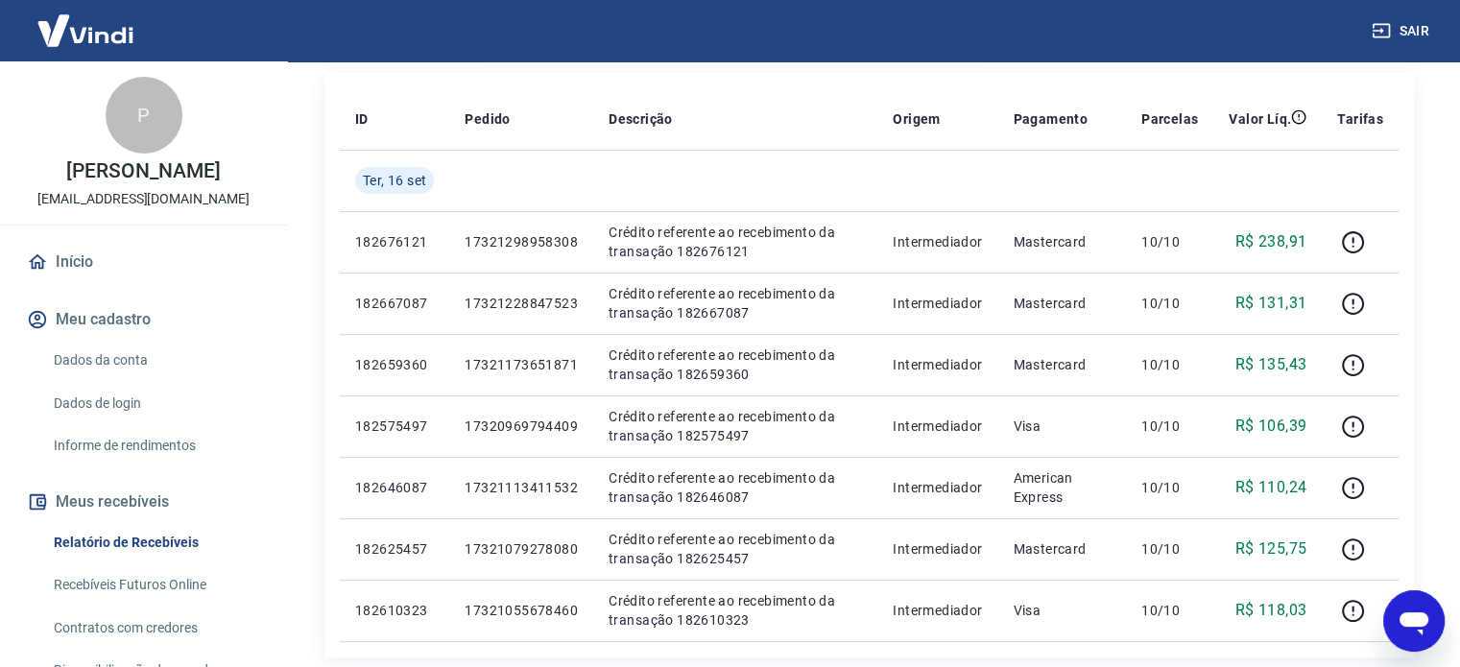
scroll to position [625, 0]
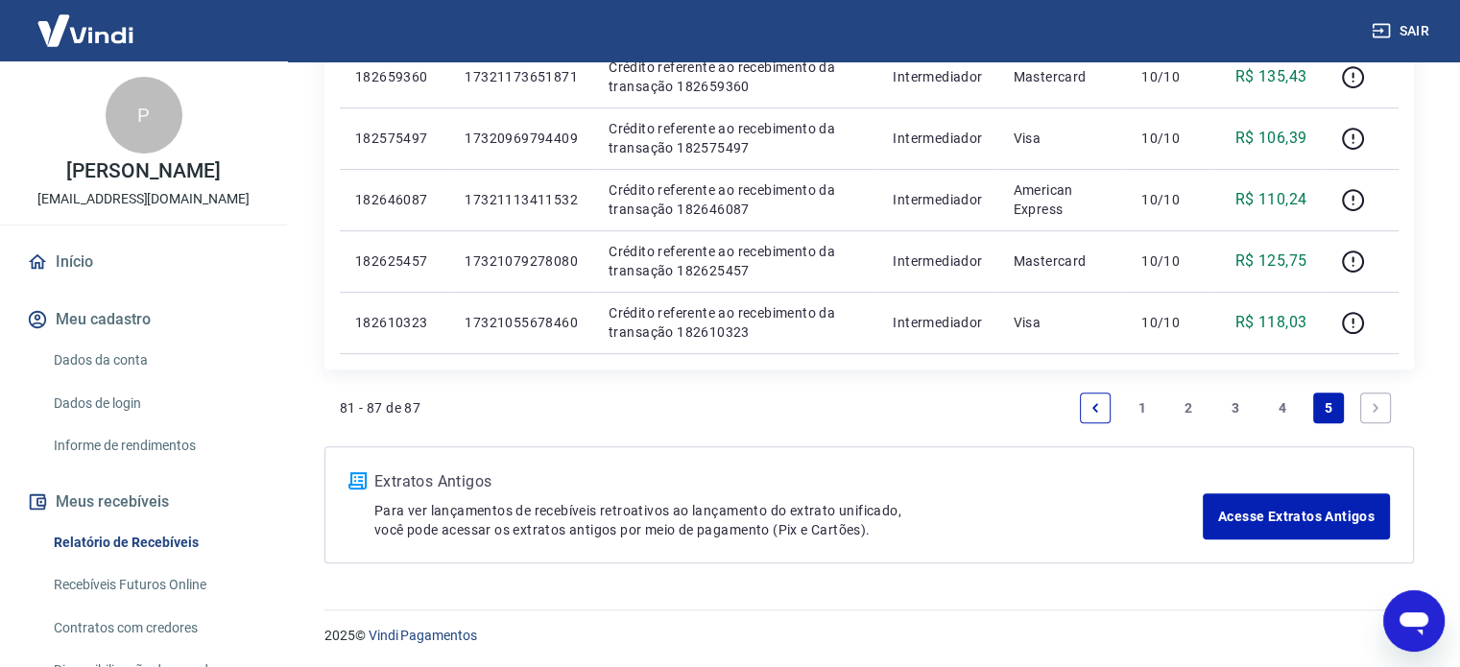
click at [1146, 398] on link "1" at bounding box center [1142, 408] width 31 height 31
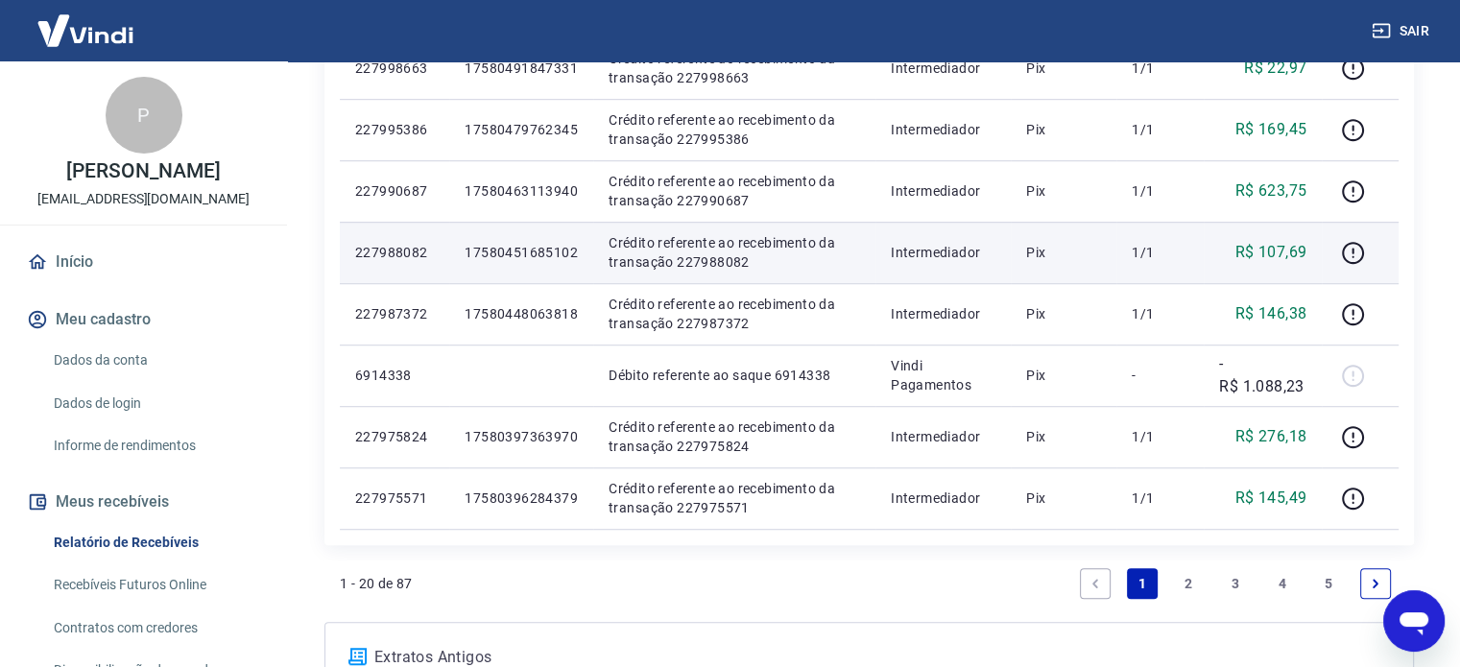
scroll to position [1344, 0]
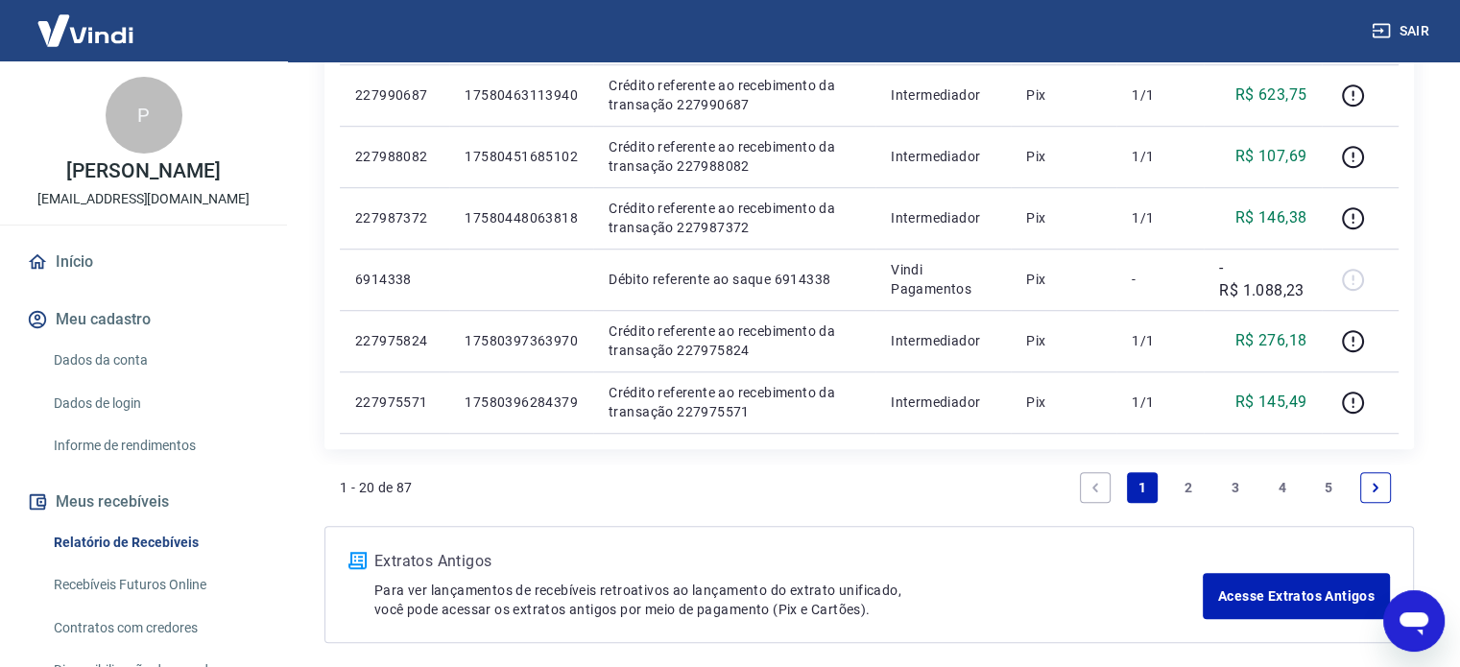
click at [1190, 487] on link "2" at bounding box center [1188, 487] width 31 height 31
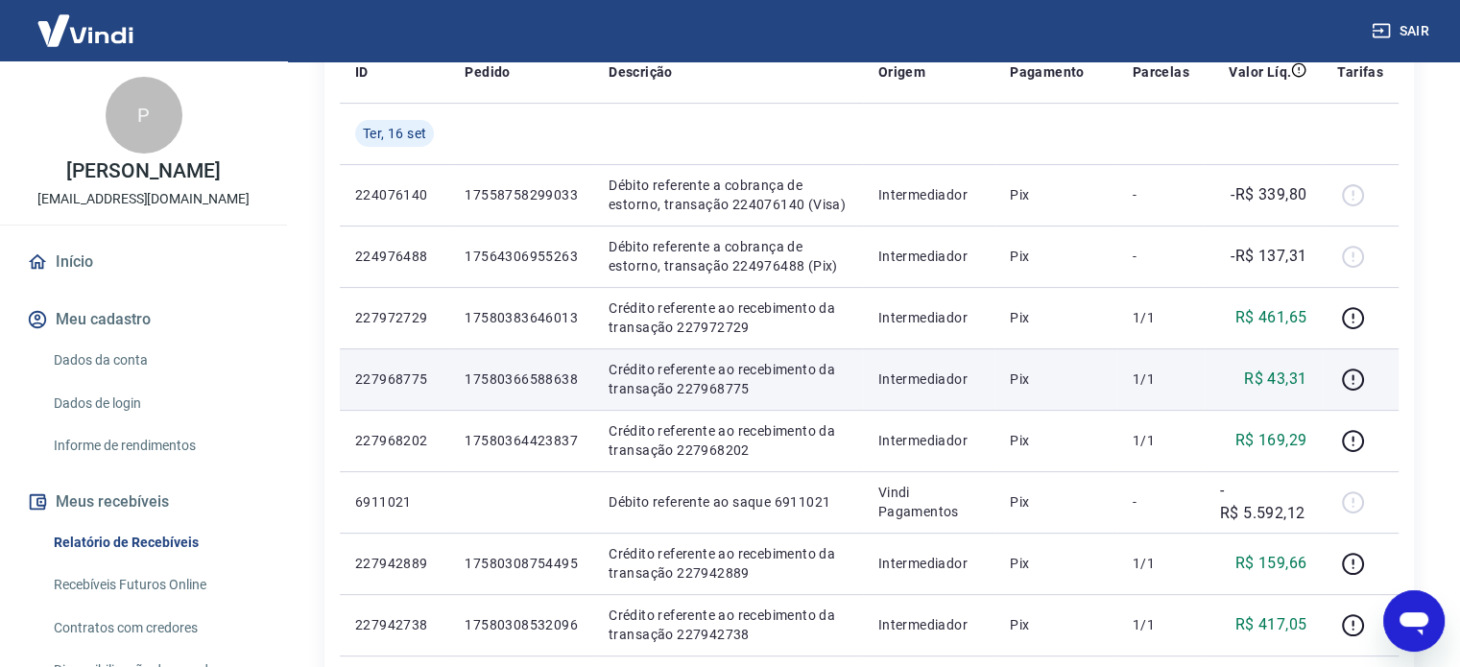
scroll to position [96, 0]
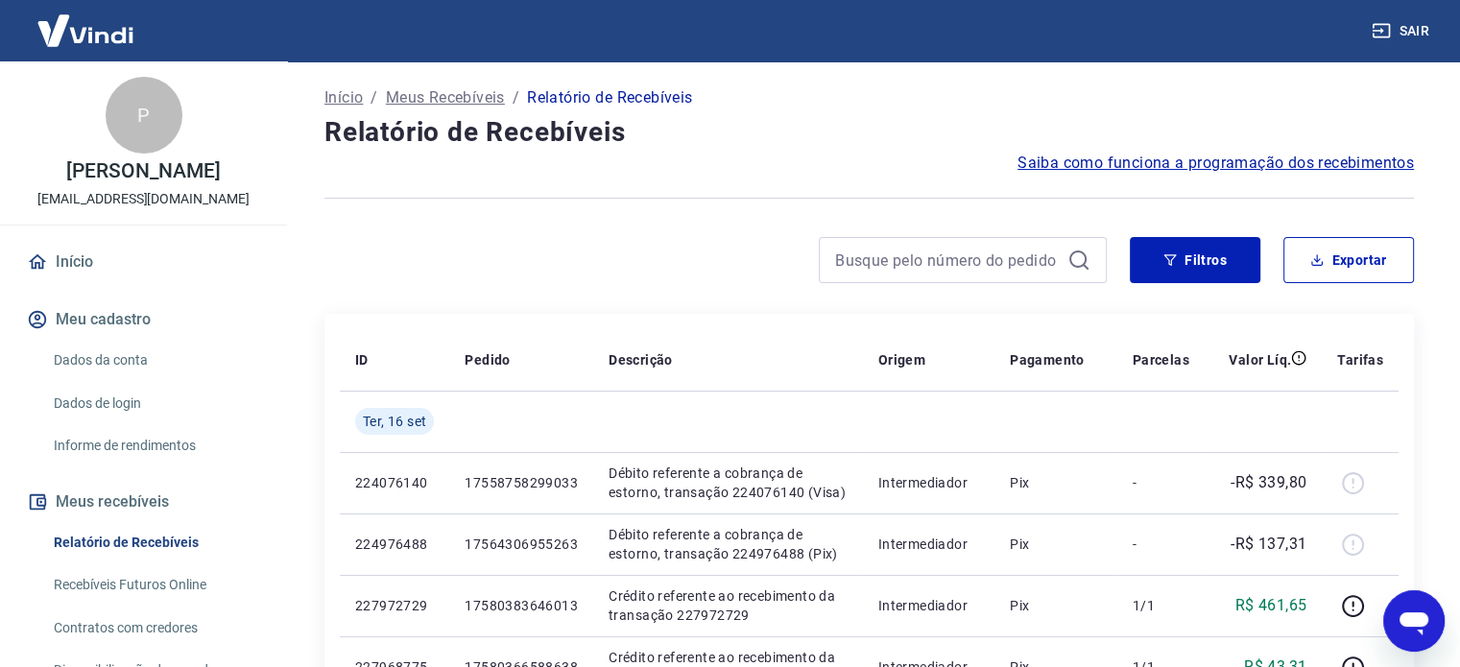
click at [1263, 252] on div "Filtros Exportar" at bounding box center [1272, 260] width 284 height 46
click at [1217, 269] on button "Filtros" at bounding box center [1195, 260] width 131 height 46
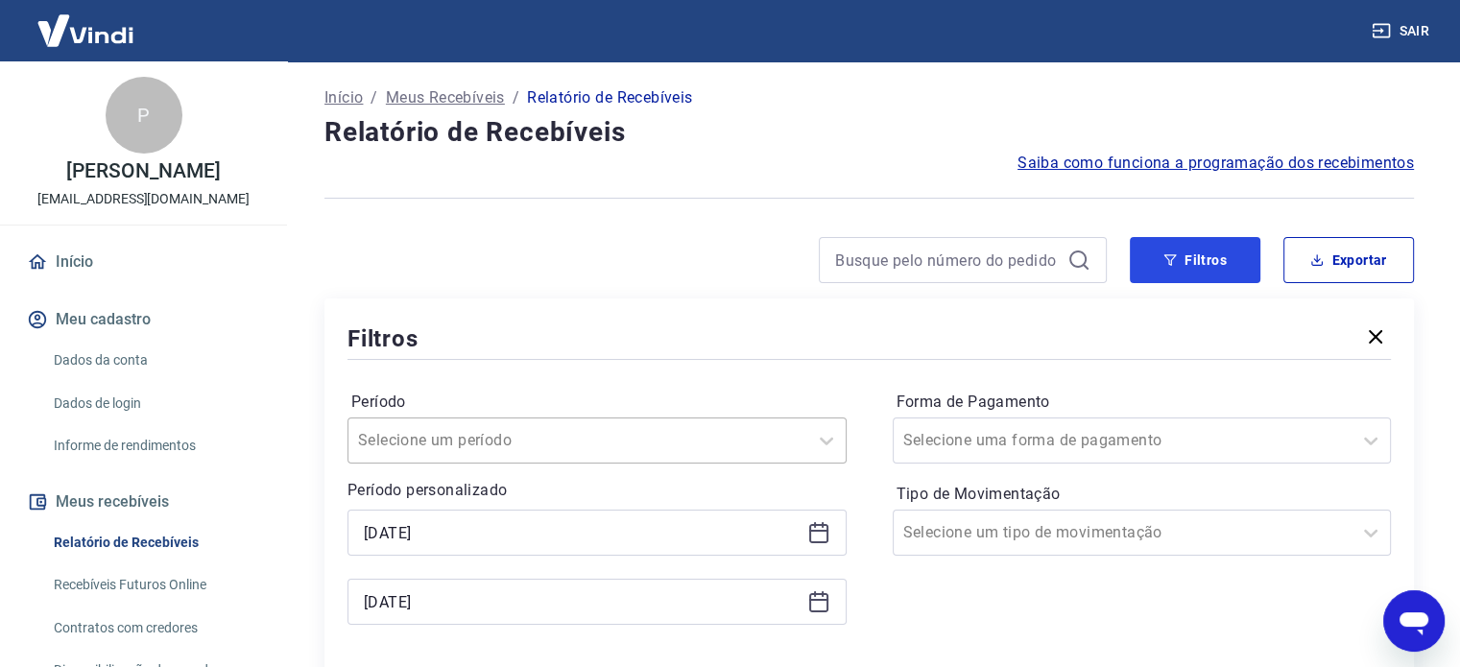
scroll to position [288, 0]
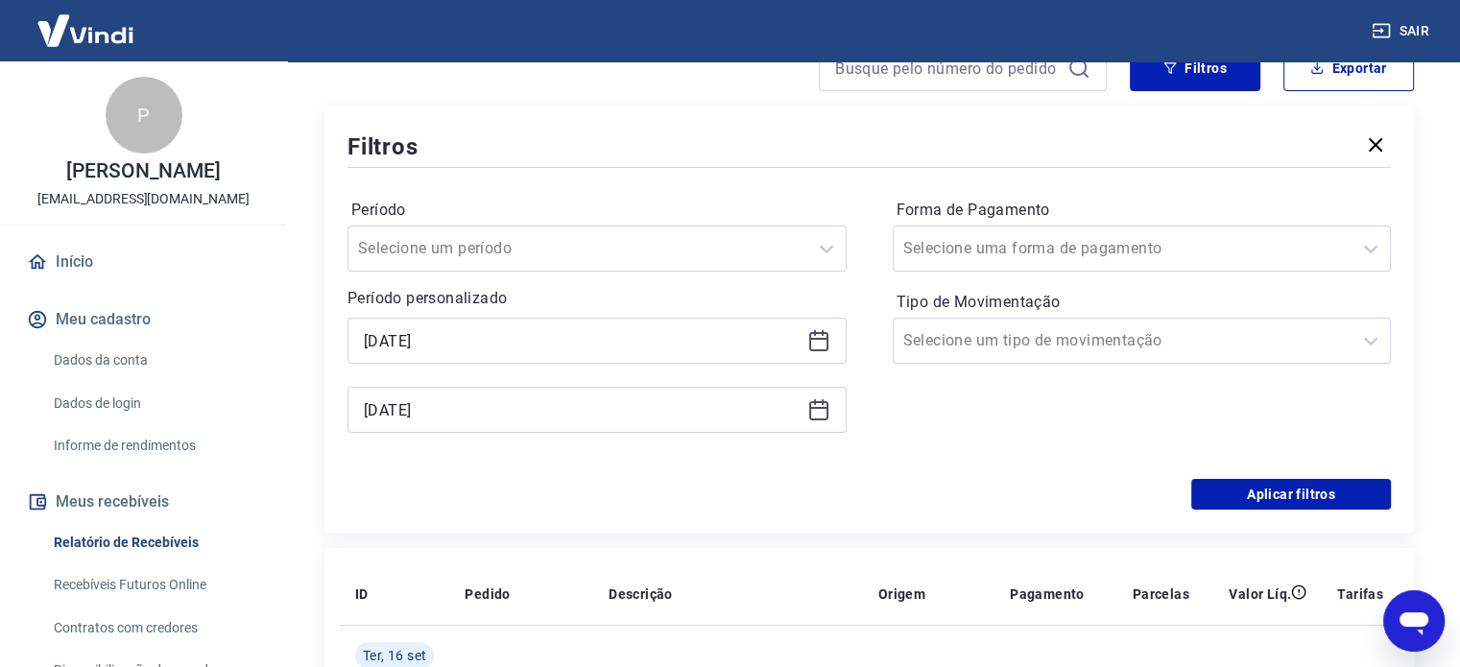
click at [474, 397] on div "[DATE]" at bounding box center [597, 410] width 499 height 46
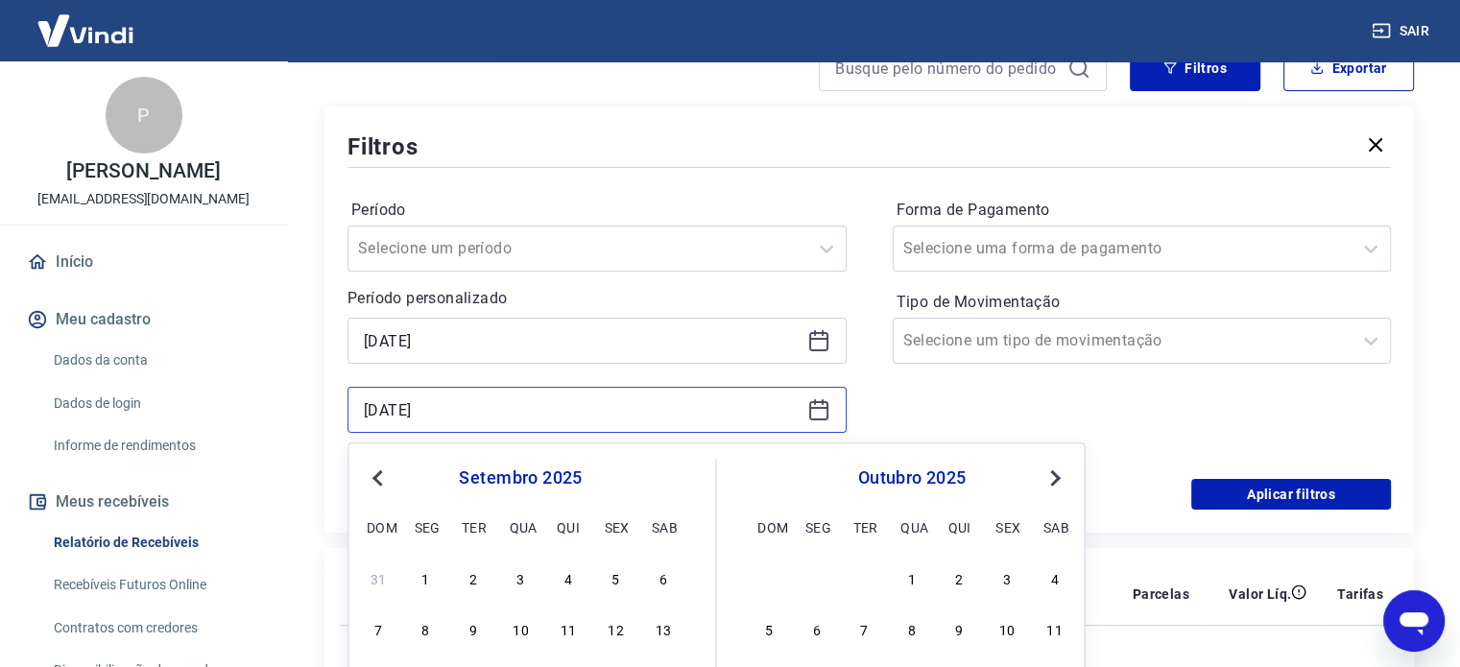
click at [470, 414] on input "[DATE]" at bounding box center [582, 410] width 436 height 29
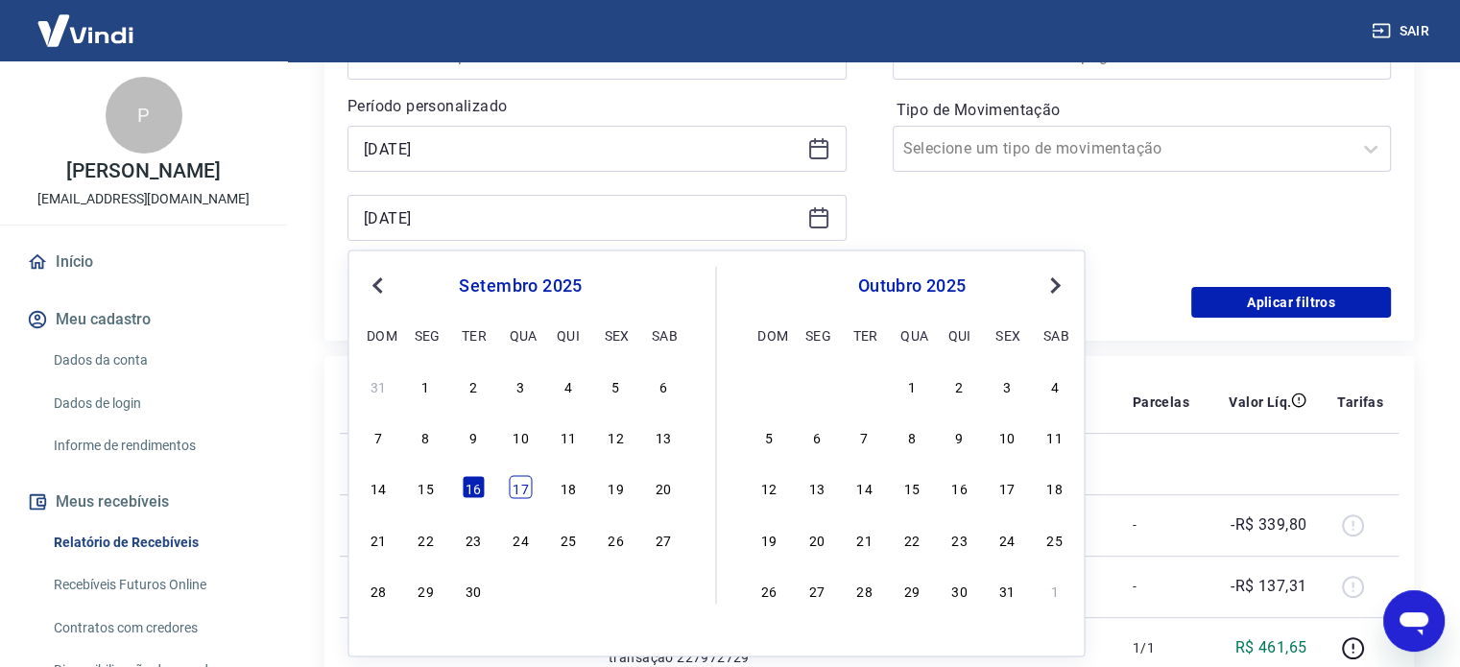
click at [511, 485] on div "17" at bounding box center [520, 487] width 23 height 23
type input "[DATE]"
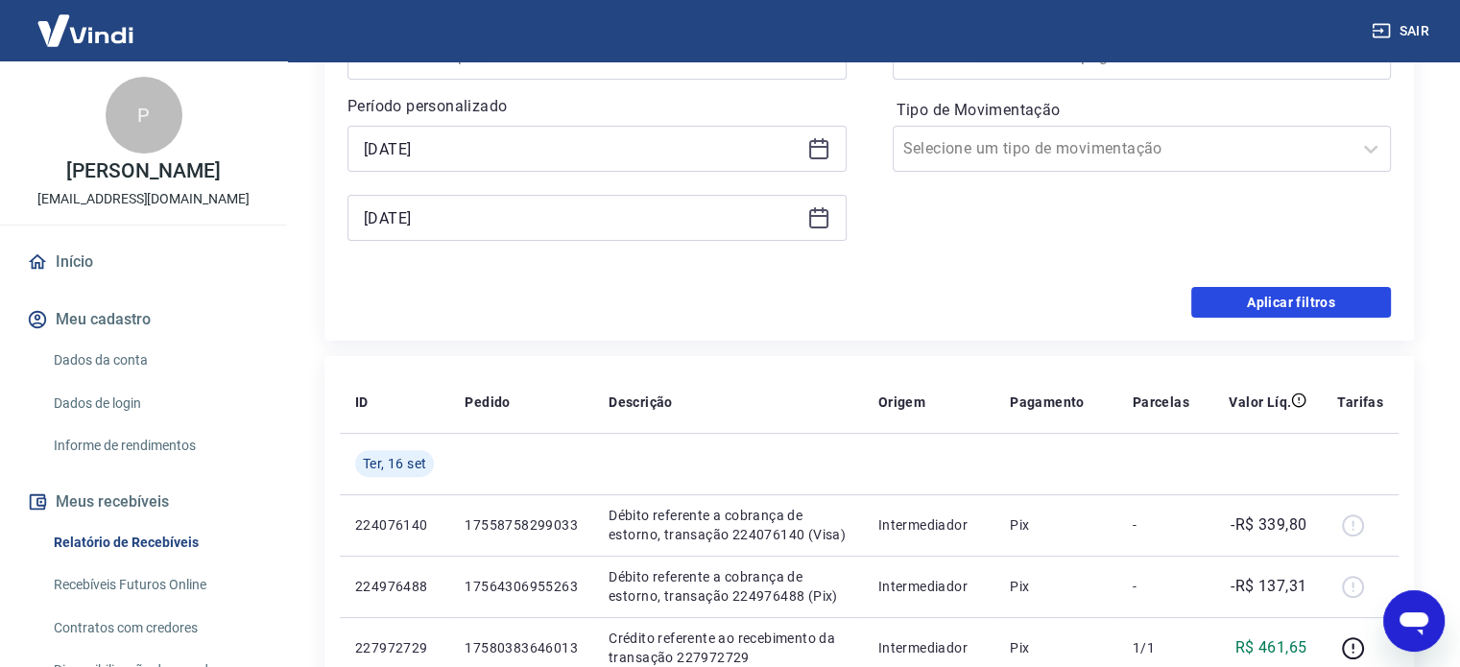
drag, startPoint x: 1206, startPoint y: 299, endPoint x: 1193, endPoint y: 332, distance: 35.8
click at [1206, 298] on button "Aplicar filtros" at bounding box center [1291, 302] width 200 height 31
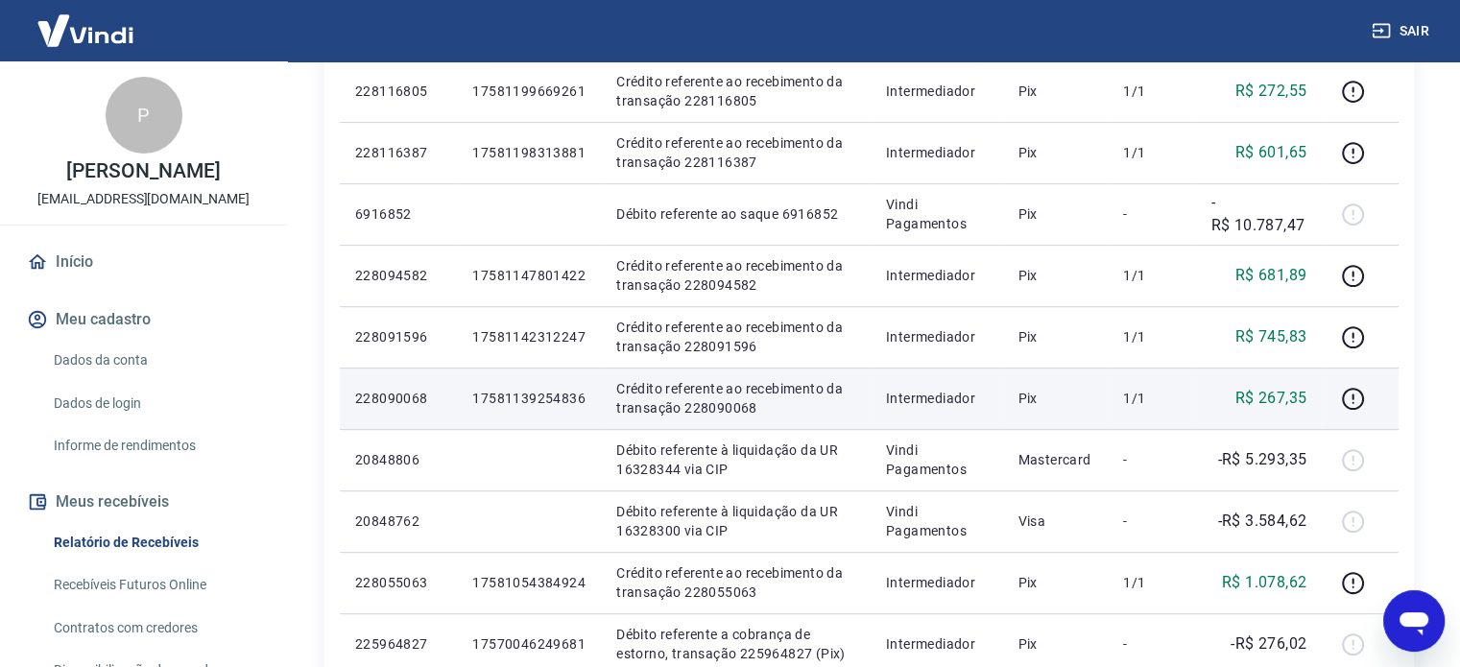
scroll to position [768, 0]
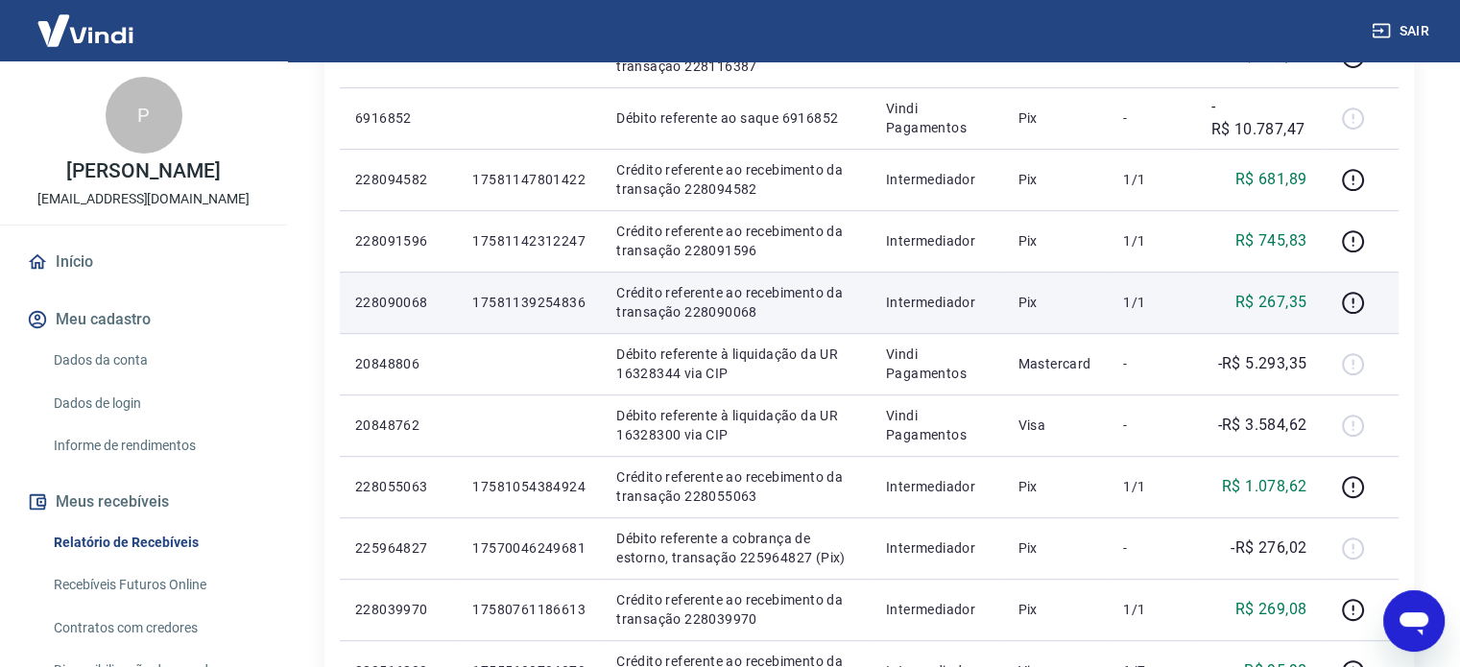
click at [956, 280] on td "Intermediador" at bounding box center [937, 302] width 132 height 61
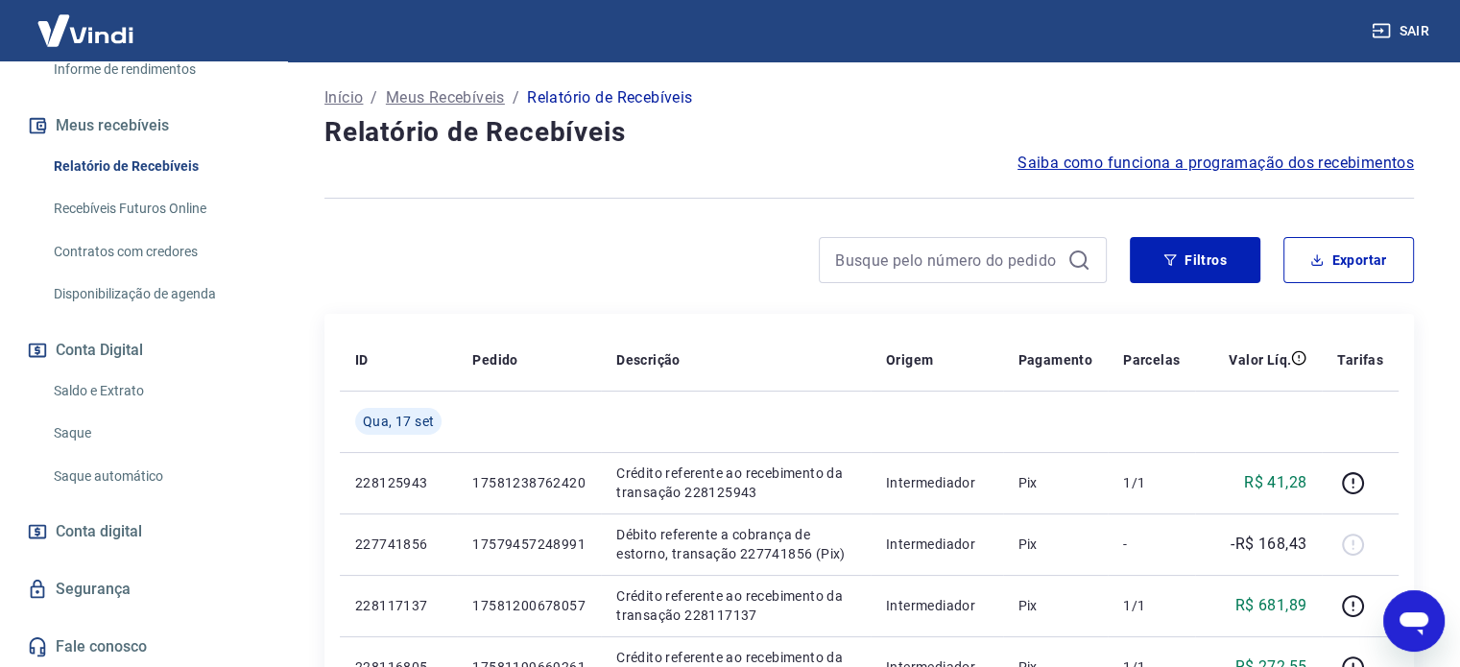
scroll to position [192, 0]
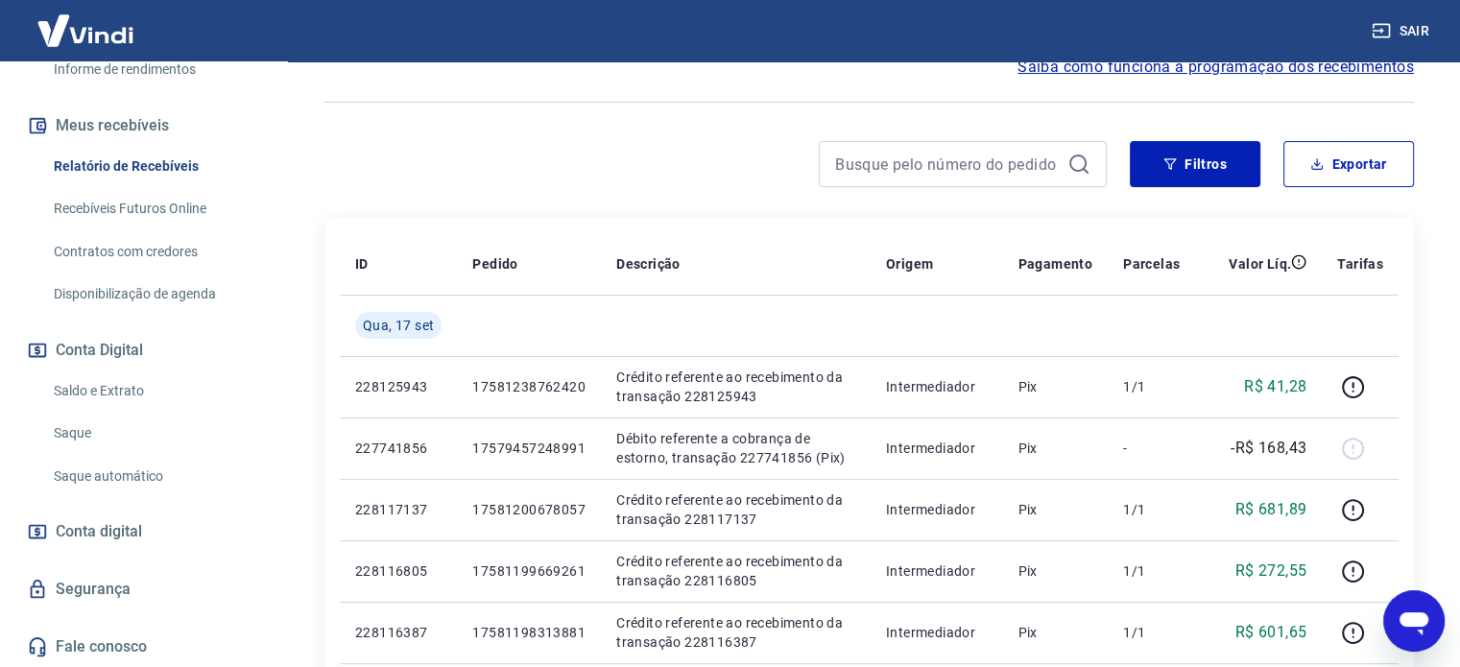
click at [173, 365] on button "Conta Digital" at bounding box center [143, 350] width 241 height 42
click at [173, 382] on link "Saldo e Extrato" at bounding box center [155, 391] width 218 height 39
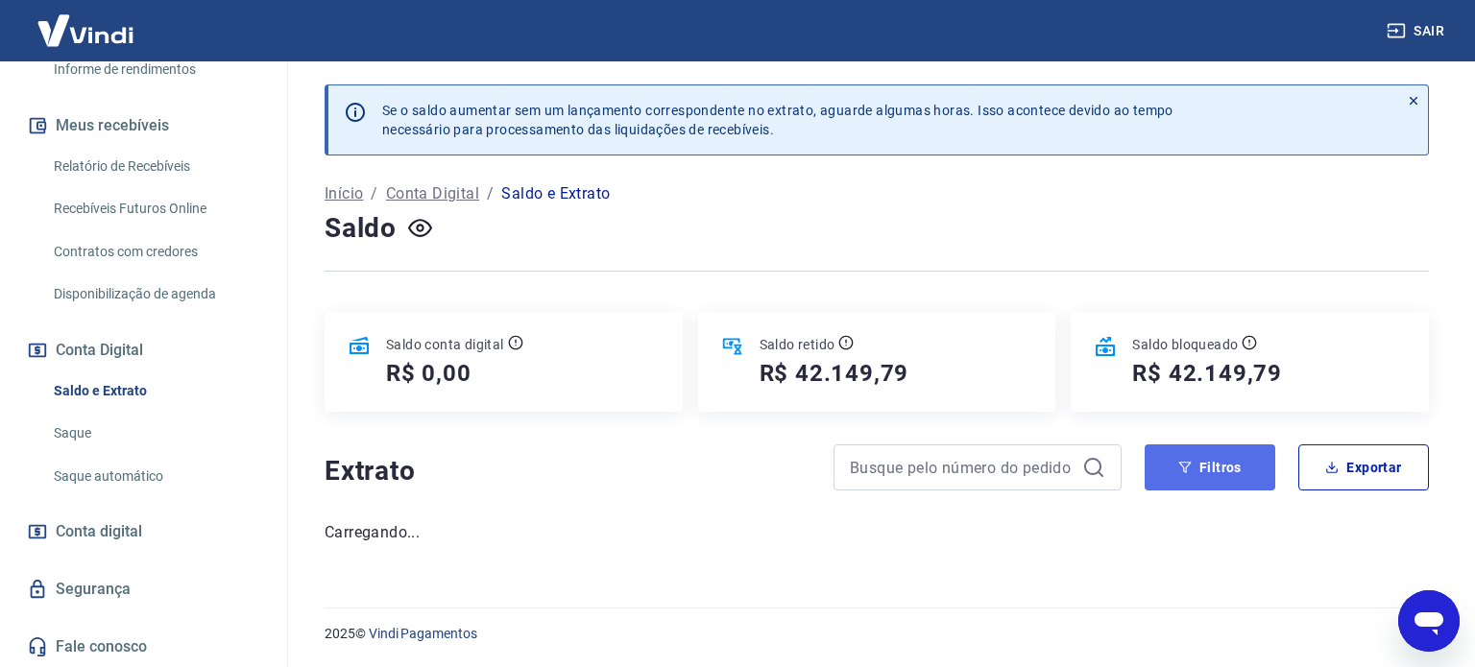
click at [1238, 465] on button "Filtros" at bounding box center [1209, 467] width 131 height 46
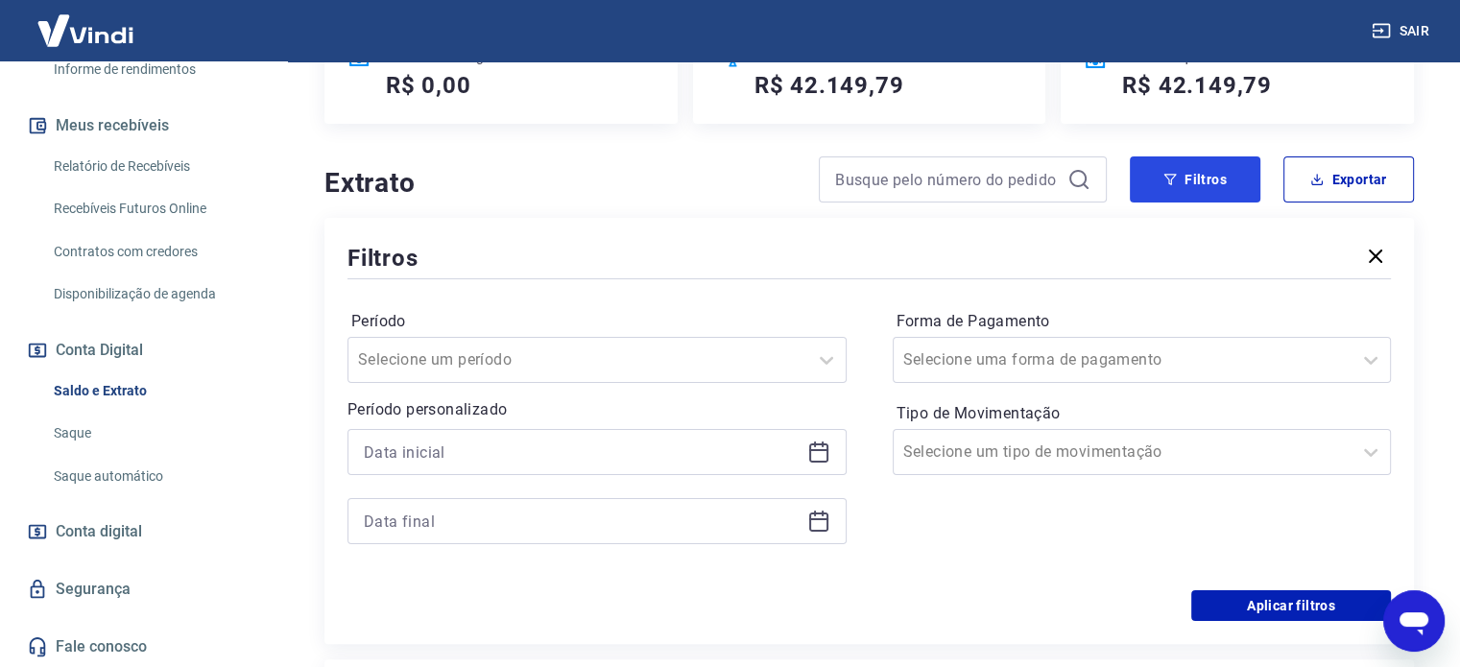
scroll to position [384, 0]
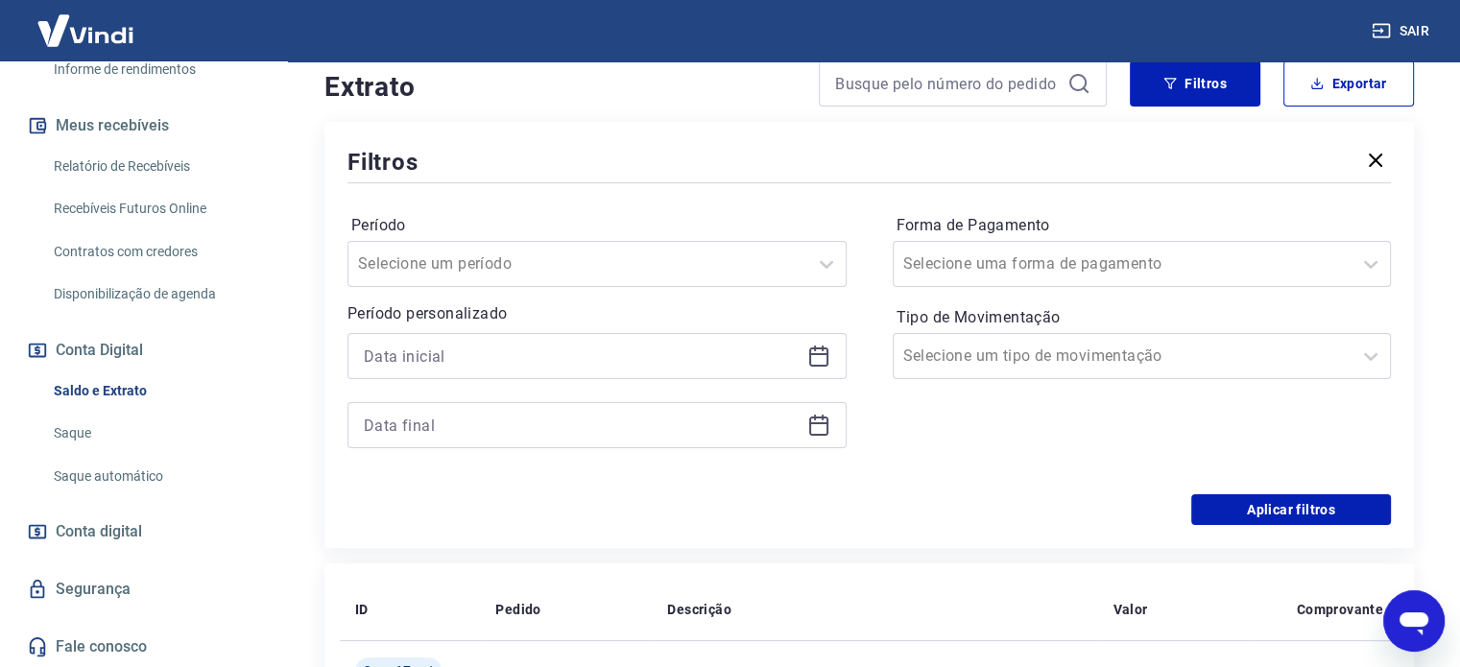
click at [820, 352] on icon at bounding box center [818, 356] width 23 height 23
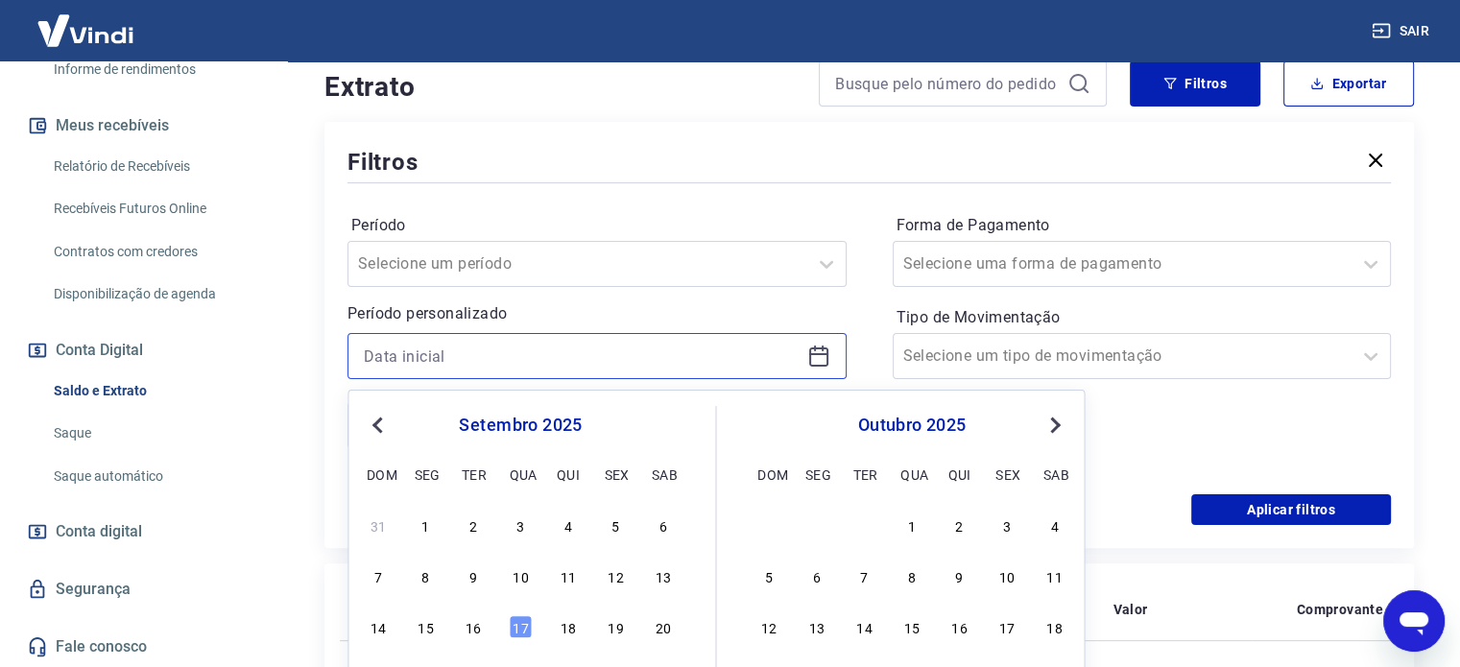
scroll to position [576, 0]
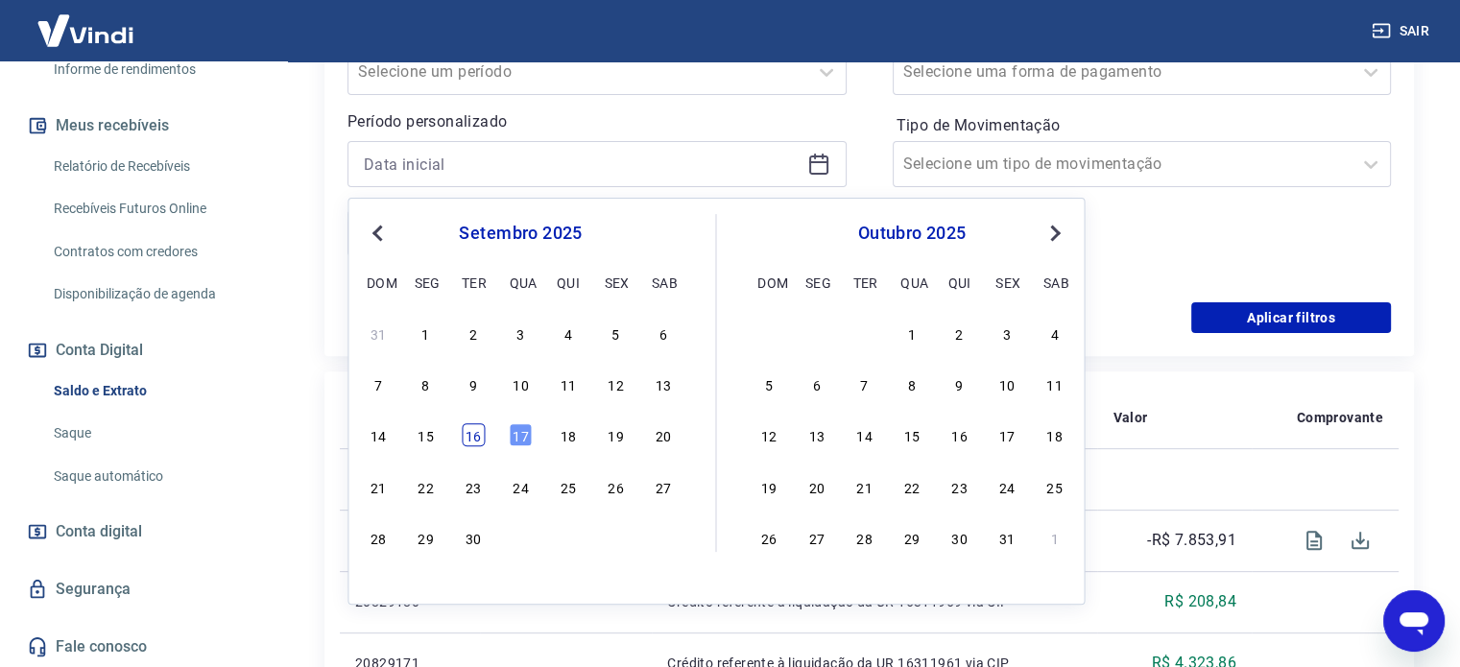
click at [464, 437] on div "16" at bounding box center [473, 434] width 23 height 23
type input "[DATE]"
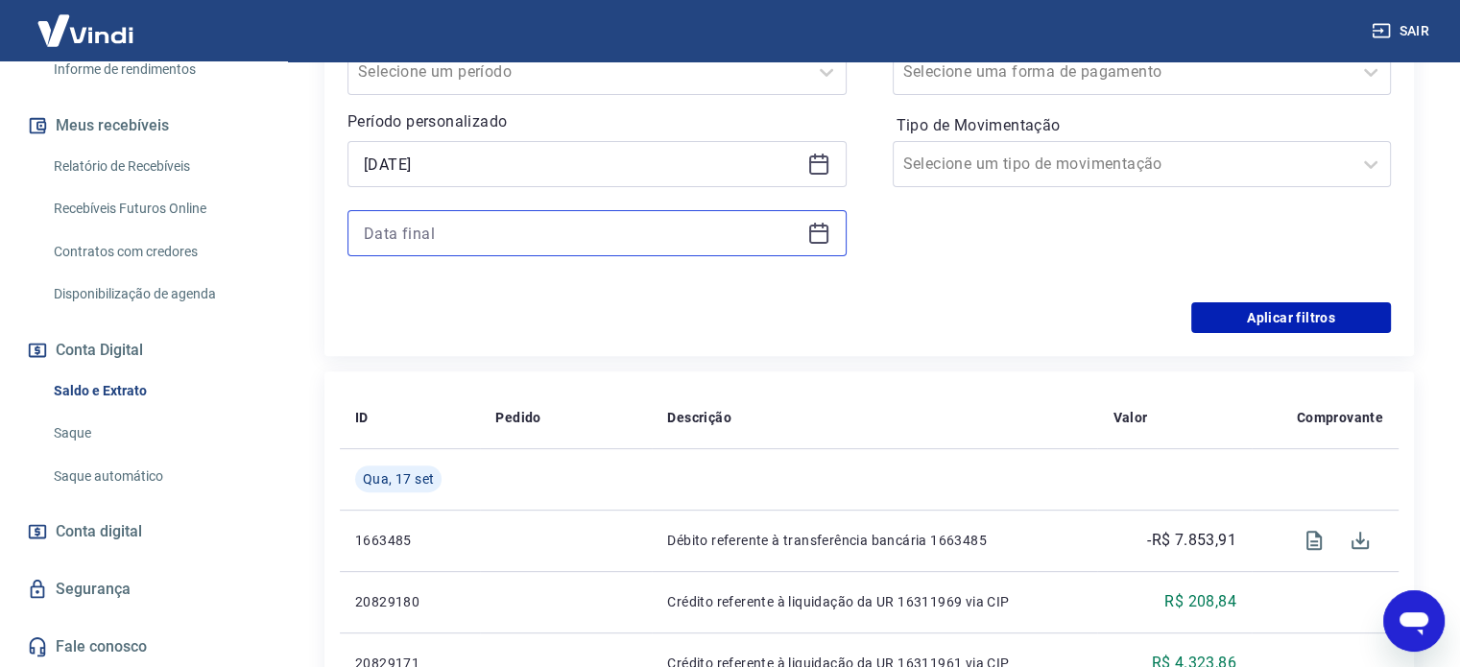
click at [495, 245] on input at bounding box center [582, 233] width 436 height 29
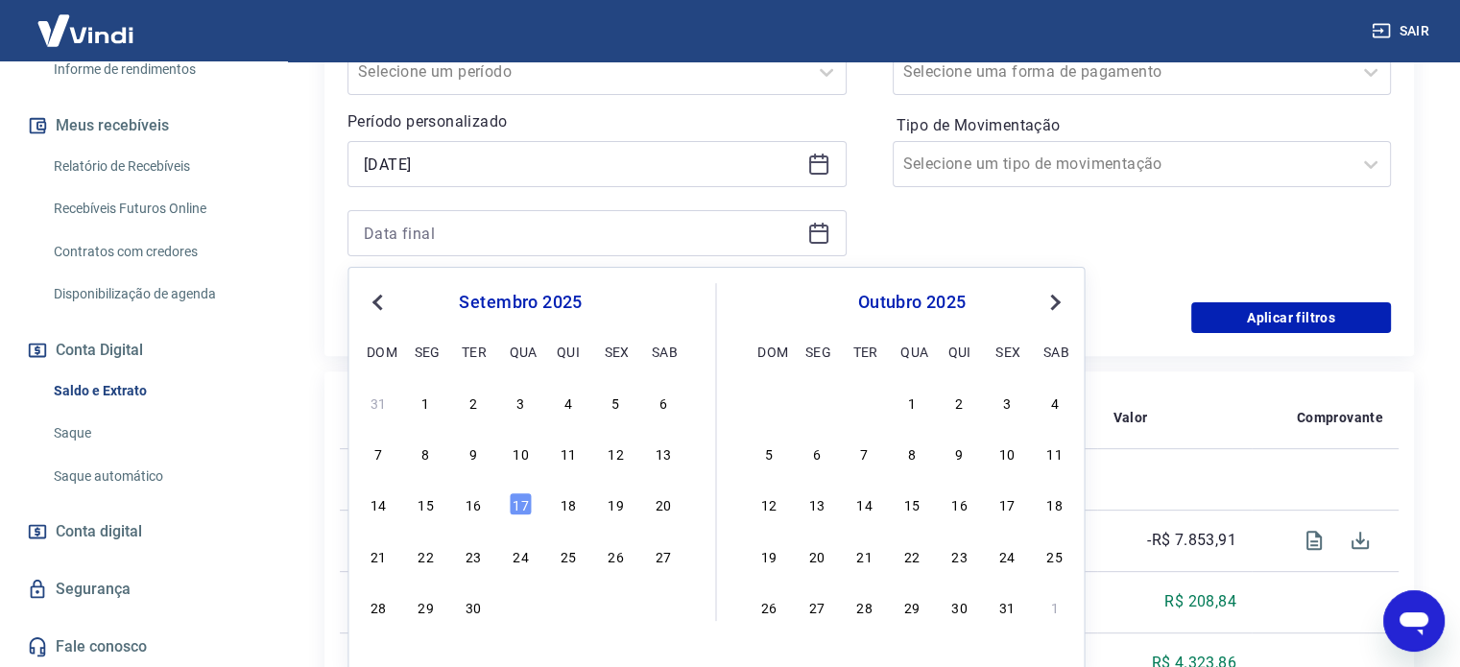
click at [491, 498] on div "14 15 16 17 18 19 20" at bounding box center [520, 505] width 313 height 28
click at [483, 505] on div "16" at bounding box center [473, 503] width 23 height 23
type input "[DATE]"
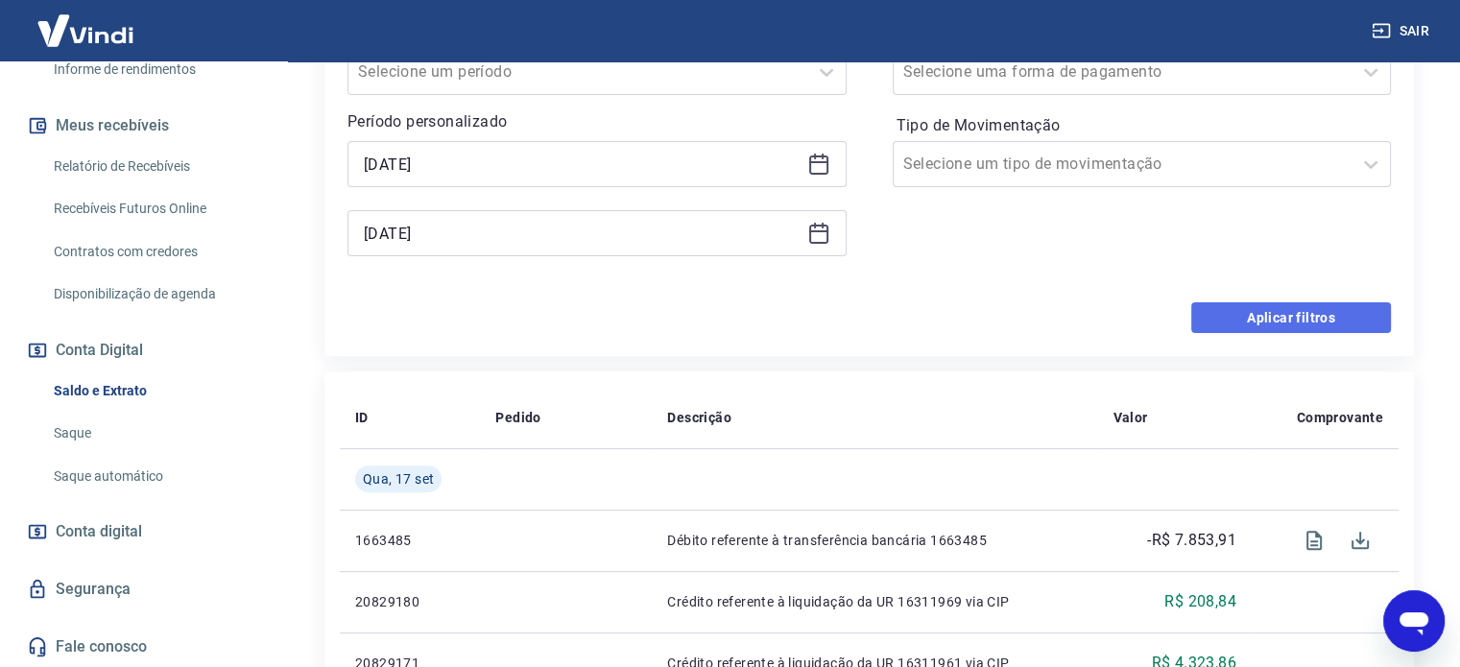
click at [1263, 327] on button "Aplicar filtros" at bounding box center [1291, 317] width 200 height 31
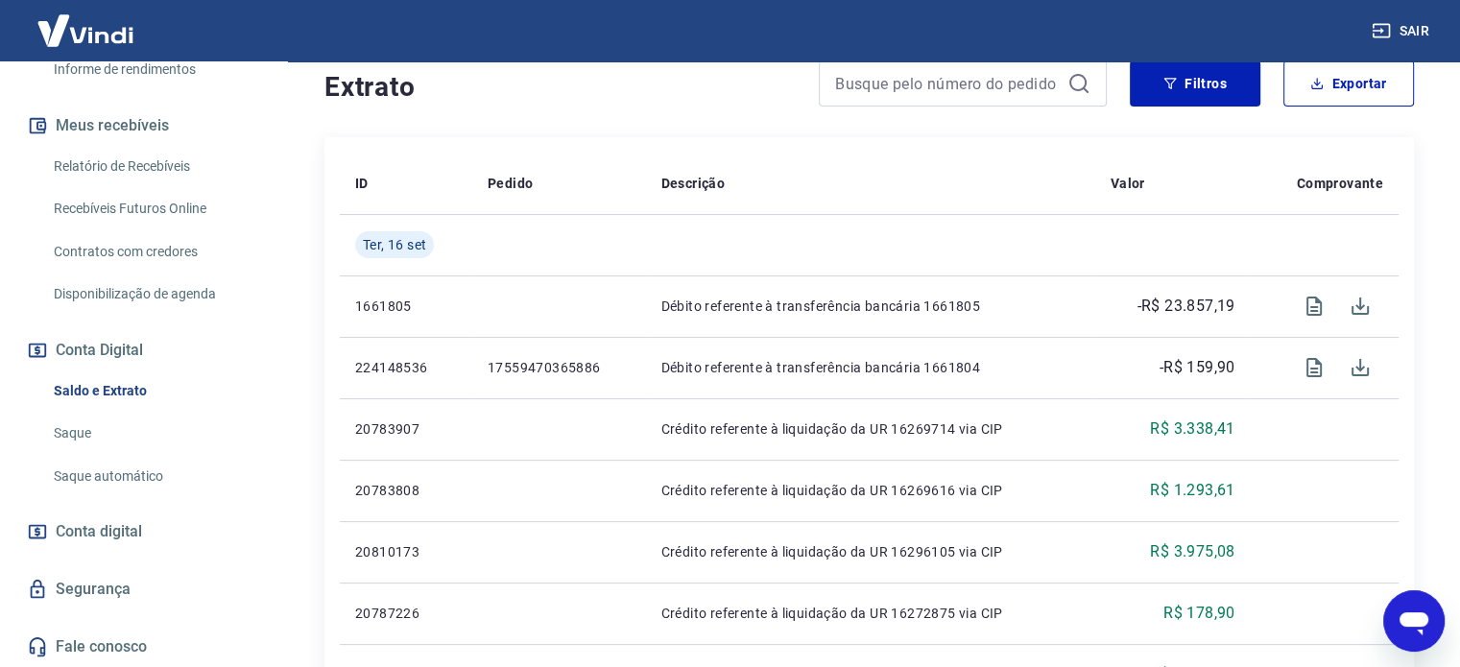
scroll to position [480, 0]
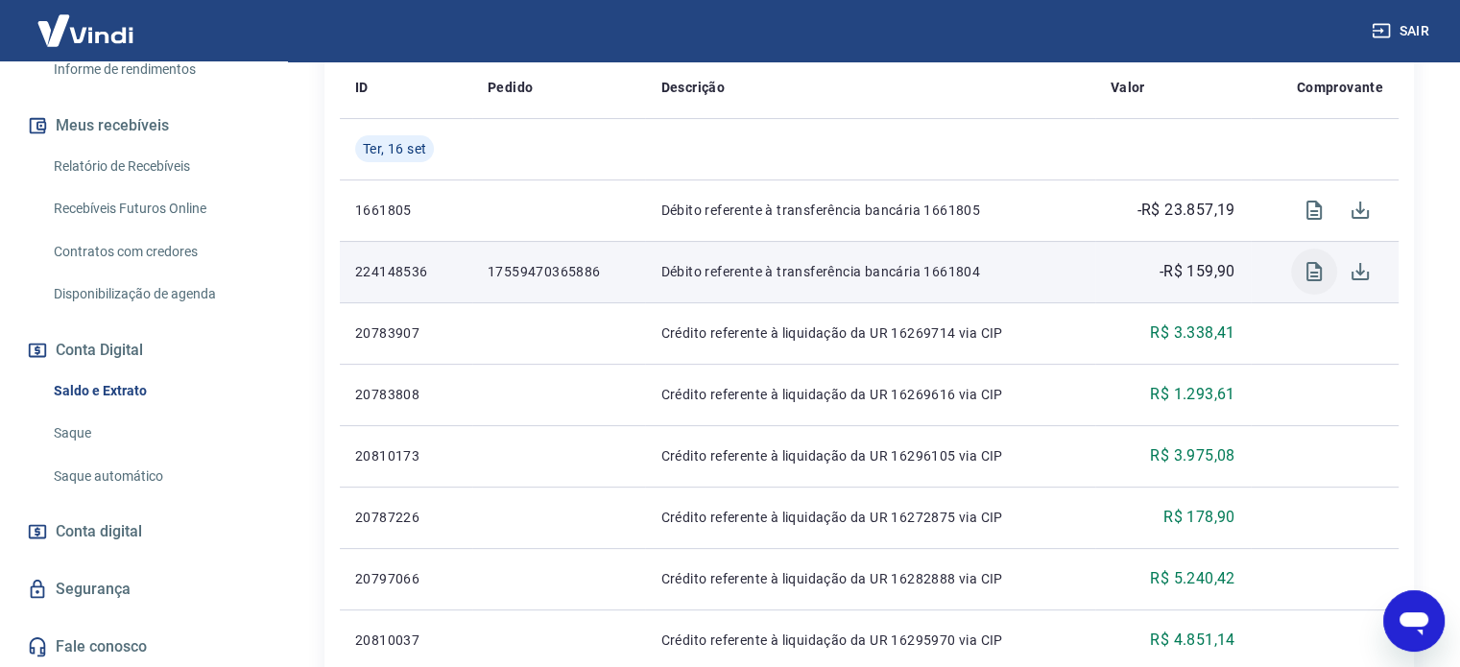
click at [1316, 269] on icon "Visualizar" at bounding box center [1314, 271] width 23 height 23
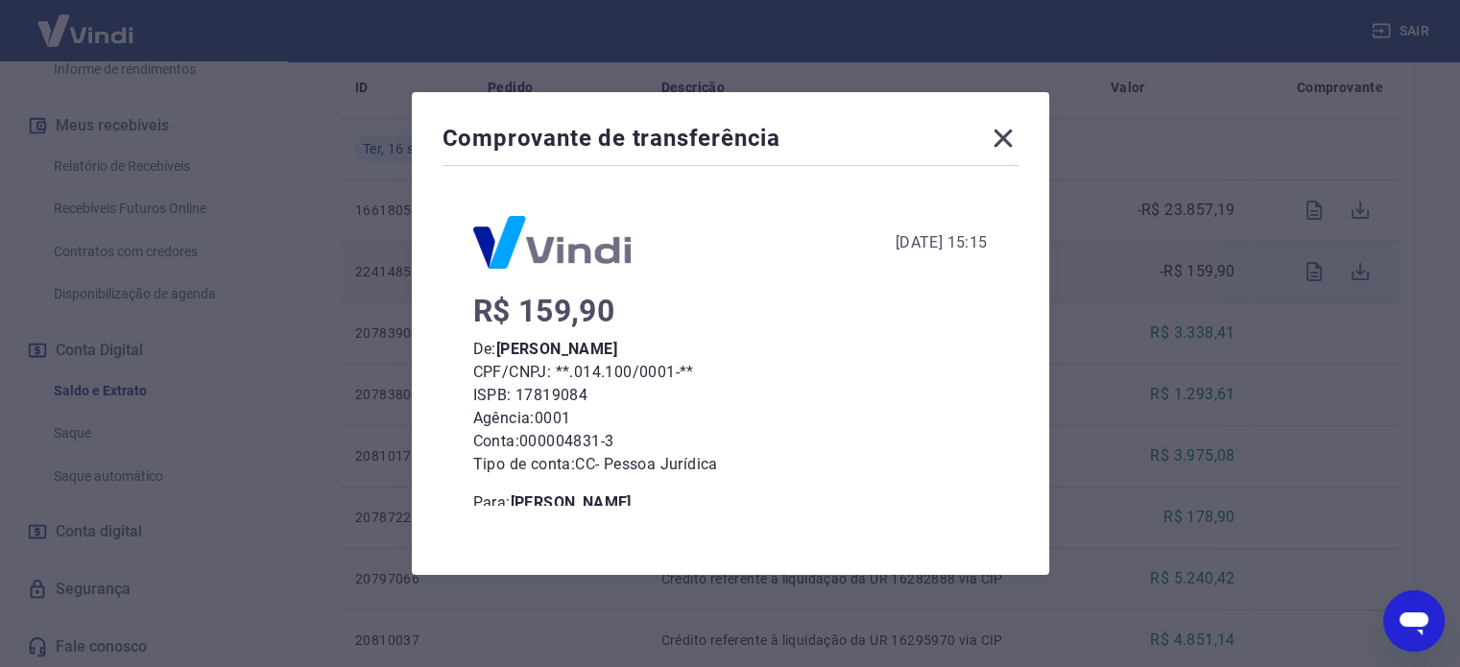
scroll to position [177, 0]
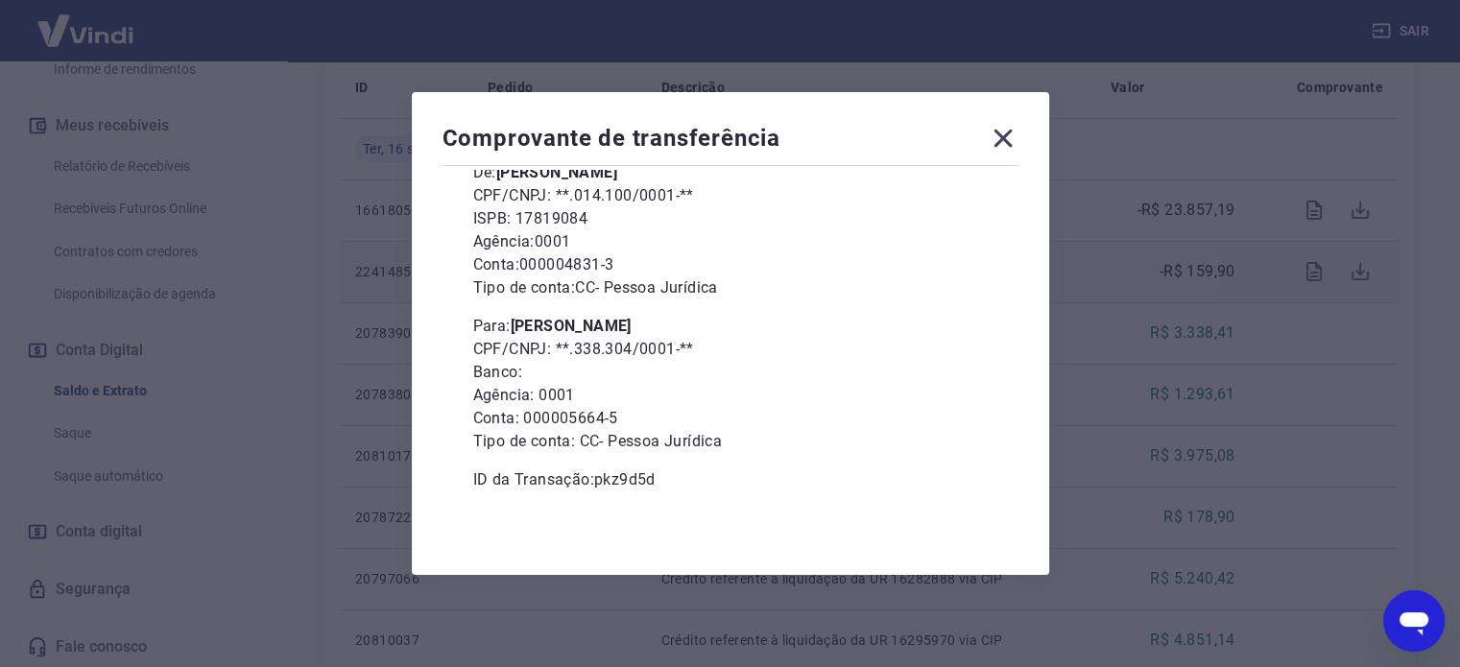
click at [1010, 144] on icon at bounding box center [1003, 138] width 31 height 31
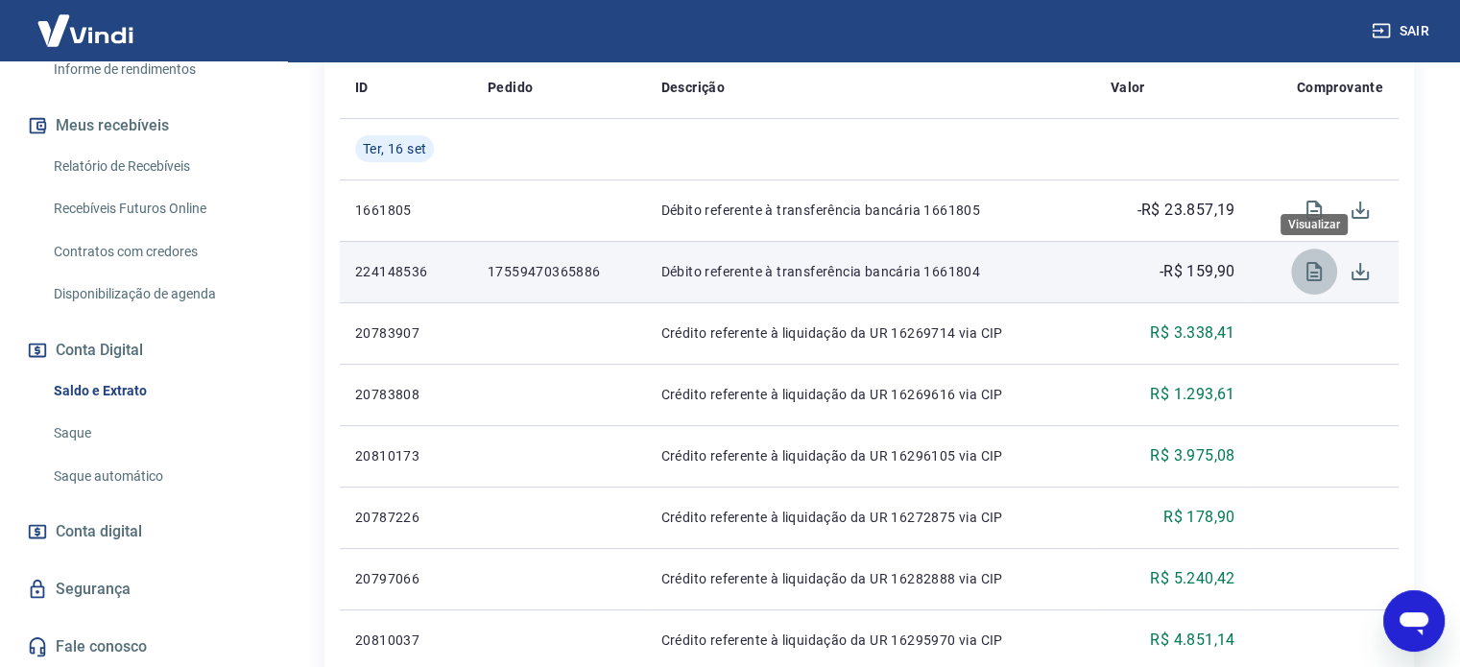
click at [1323, 271] on icon "Visualizar" at bounding box center [1314, 271] width 23 height 23
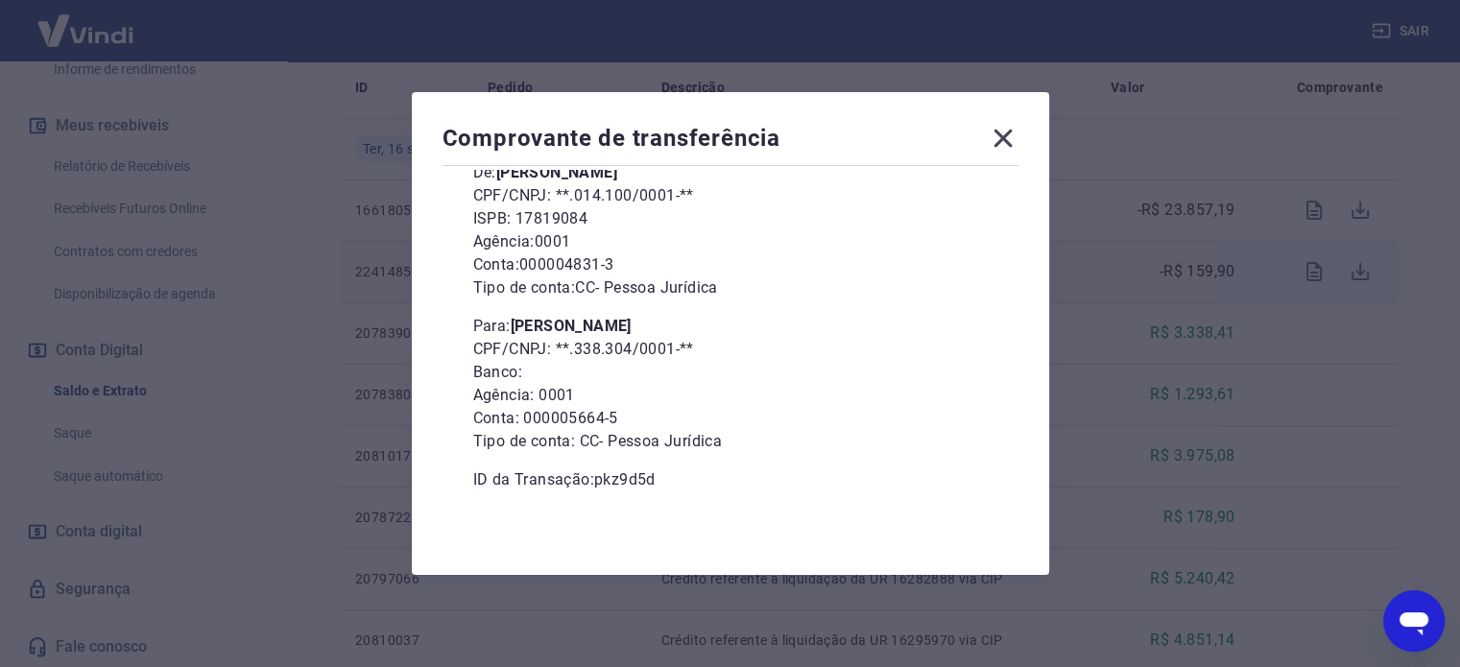
click at [1014, 139] on icon at bounding box center [1003, 138] width 31 height 31
